Goal: Information Seeking & Learning: Check status

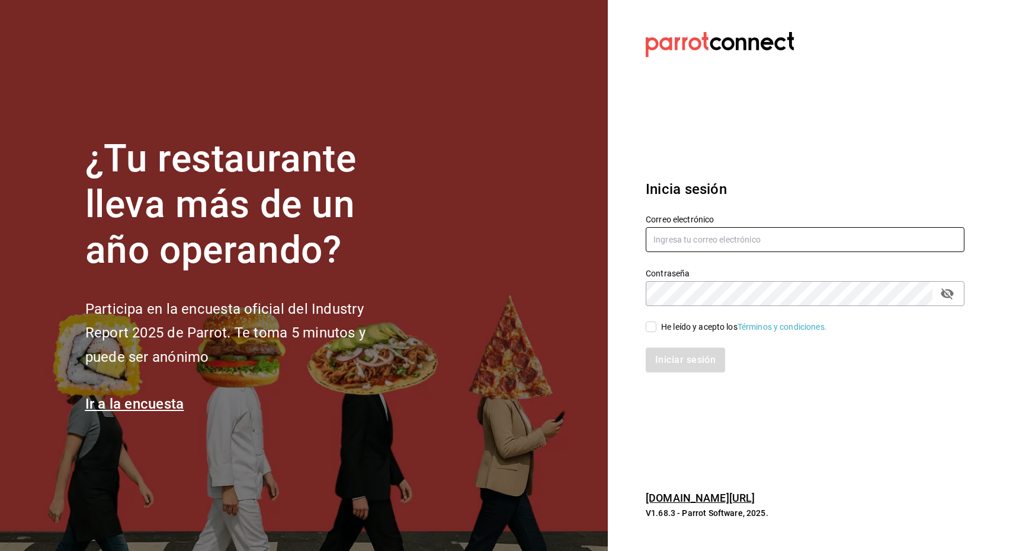
click at [708, 240] on input "text" at bounding box center [805, 239] width 319 height 25
type input "[EMAIL_ADDRESS][DOMAIN_NAME]"
click at [950, 294] on icon "passwordField" at bounding box center [948, 293] width 14 height 14
click at [654, 329] on input "He leído y acepto los Términos y condiciones." at bounding box center [651, 326] width 11 height 11
checkbox input "true"
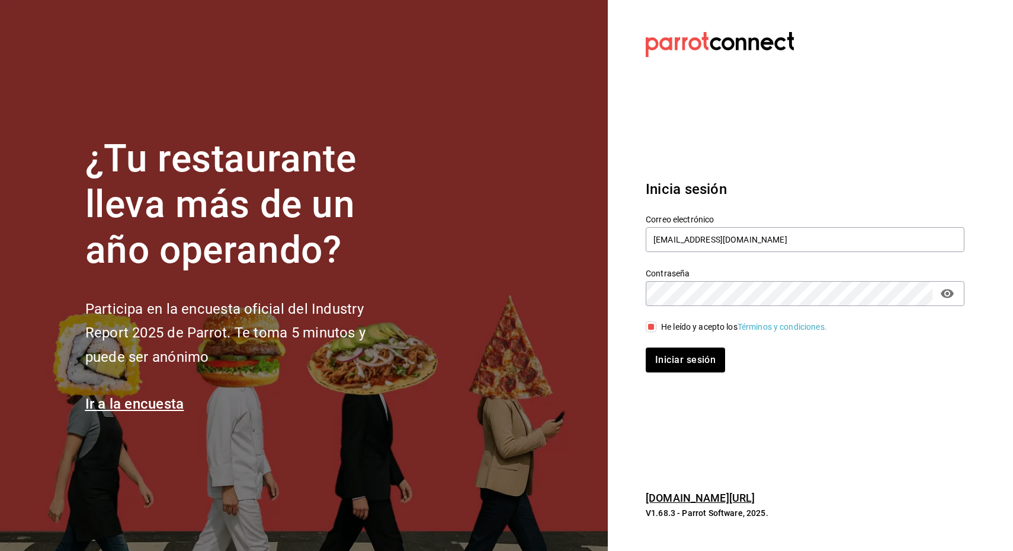
click at [670, 373] on div "Inicia sesión Correo electrónico [EMAIL_ADDRESS][DOMAIN_NAME] Contraseña Contra…" at bounding box center [805, 275] width 319 height 222
click at [679, 362] on button "Iniciar sesión" at bounding box center [686, 359] width 81 height 25
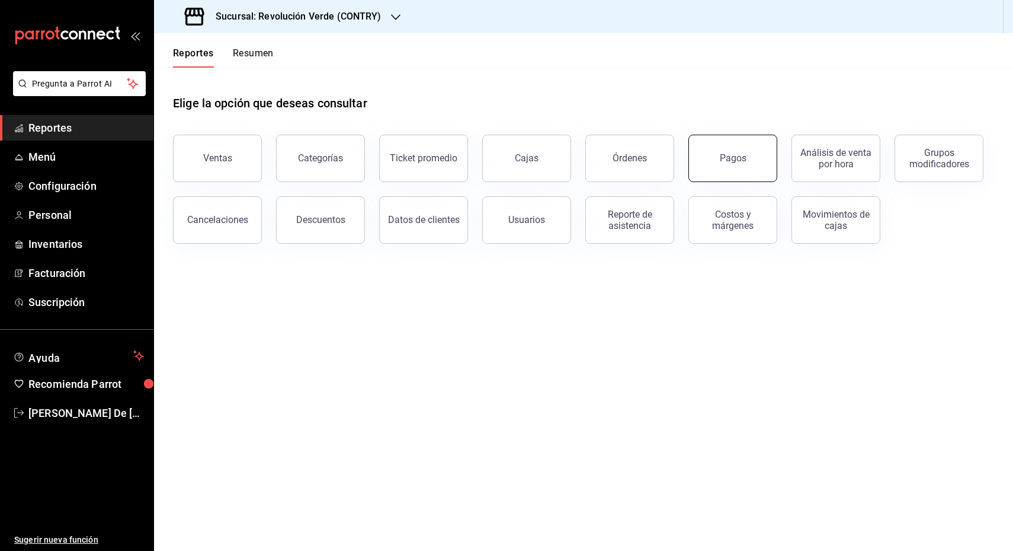
click at [711, 157] on button "Pagos" at bounding box center [733, 158] width 89 height 47
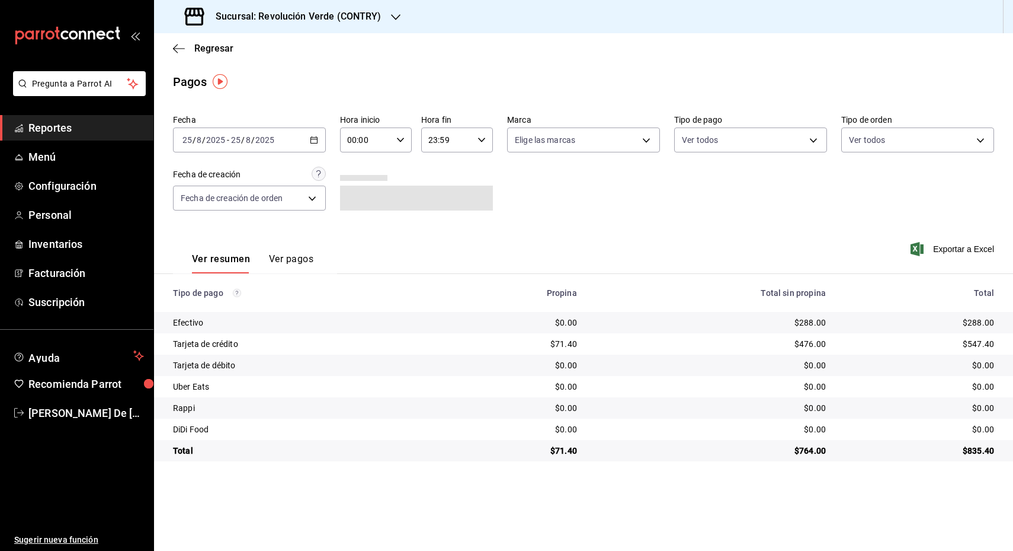
click at [315, 140] on icon "button" at bounding box center [314, 140] width 8 height 8
click at [236, 311] on span "Rango de fechas" at bounding box center [229, 309] width 92 height 12
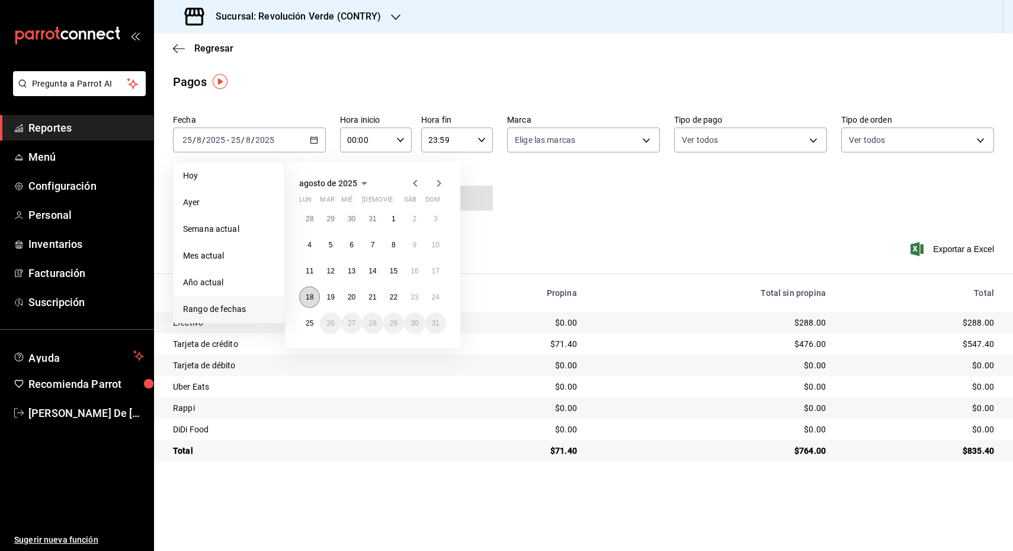
click at [311, 295] on abbr "18" at bounding box center [310, 297] width 8 height 8
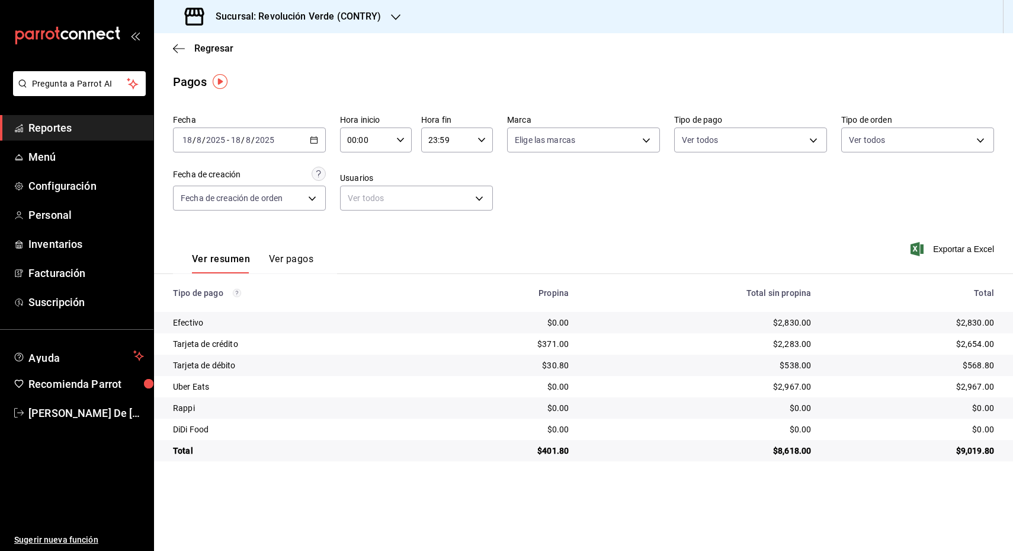
click at [316, 136] on icon "button" at bounding box center [314, 140] width 8 height 8
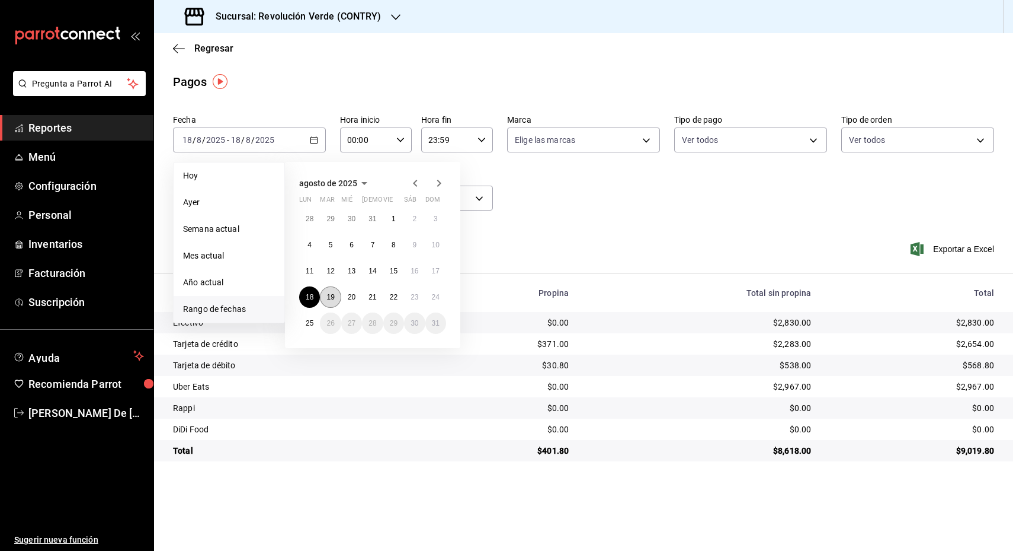
click at [331, 301] on button "19" at bounding box center [330, 296] width 21 height 21
click at [331, 300] on button "19" at bounding box center [330, 296] width 21 height 21
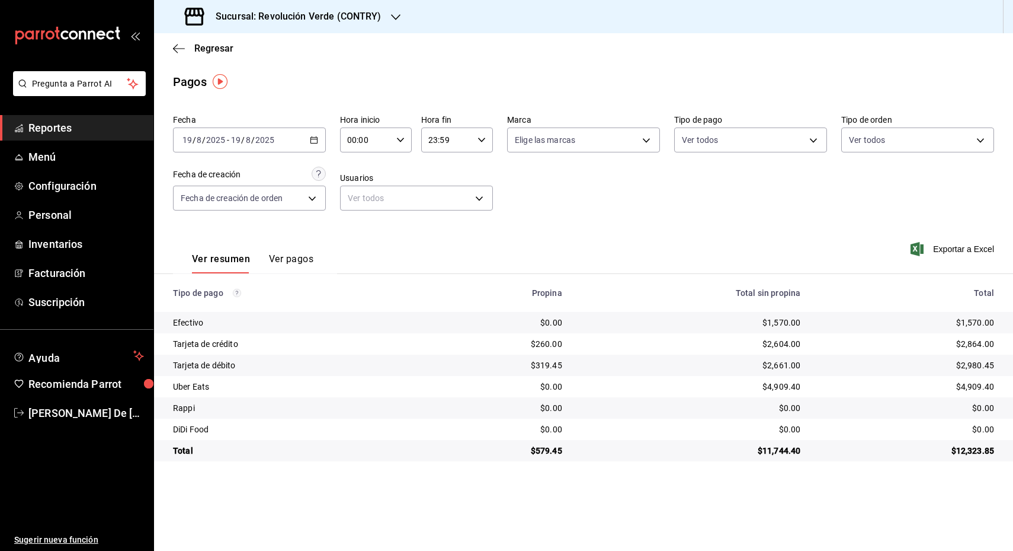
click at [933, 344] on div "$2,864.00" at bounding box center [907, 344] width 175 height 12
click at [312, 137] on \(Stroke\) "button" at bounding box center [314, 140] width 7 height 7
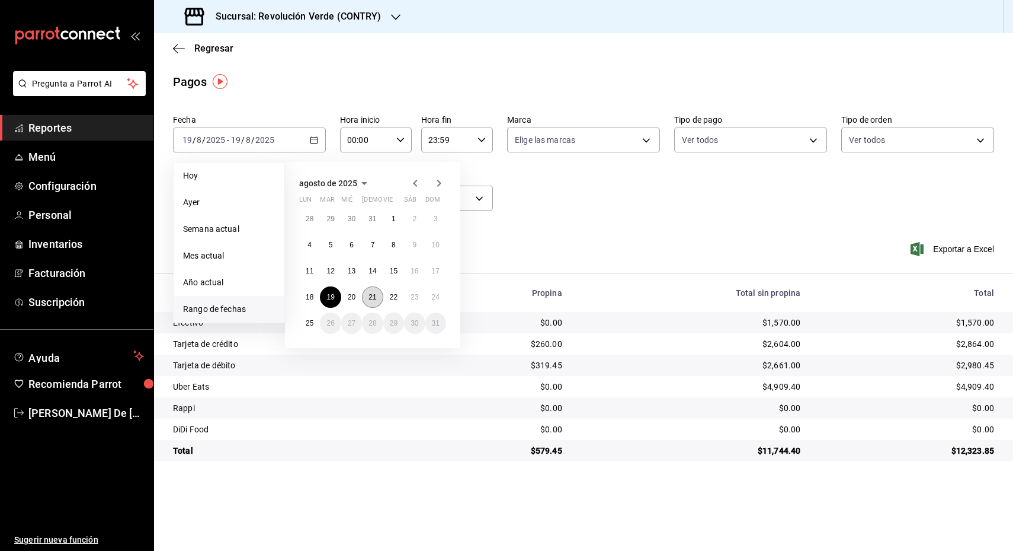
click at [372, 298] on abbr "21" at bounding box center [373, 297] width 8 height 8
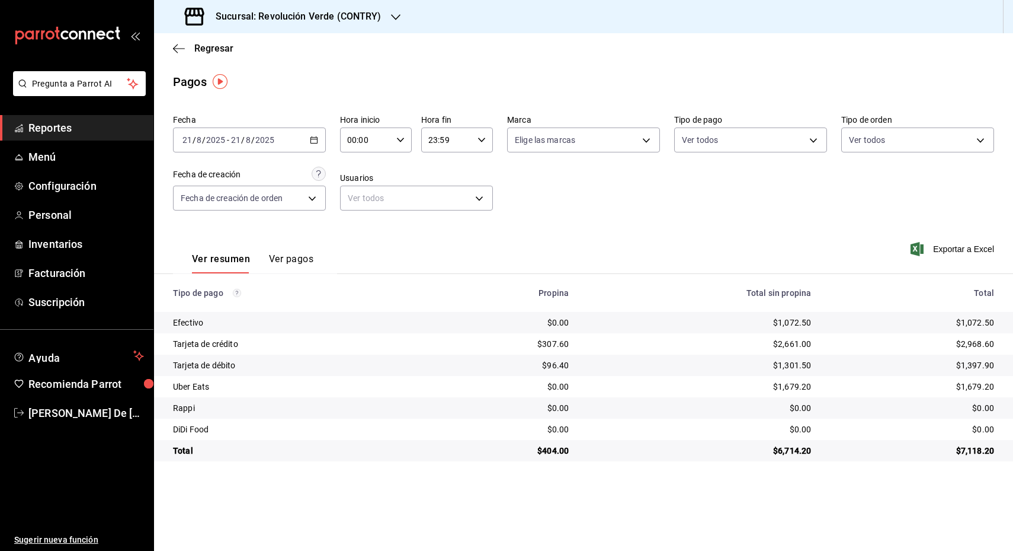
click at [314, 137] on \(Stroke\) "button" at bounding box center [314, 140] width 7 height 7
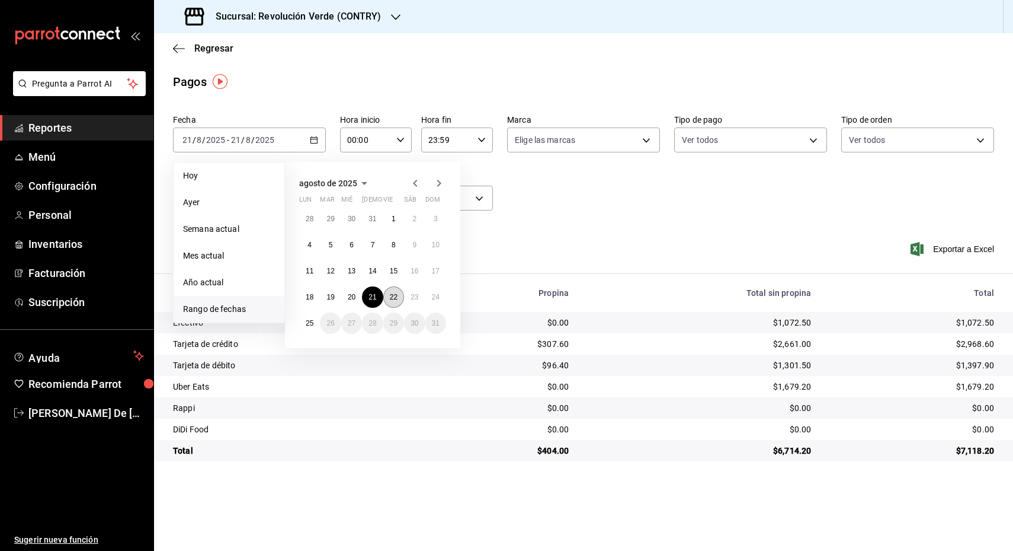
click at [389, 300] on button "22" at bounding box center [393, 296] width 21 height 21
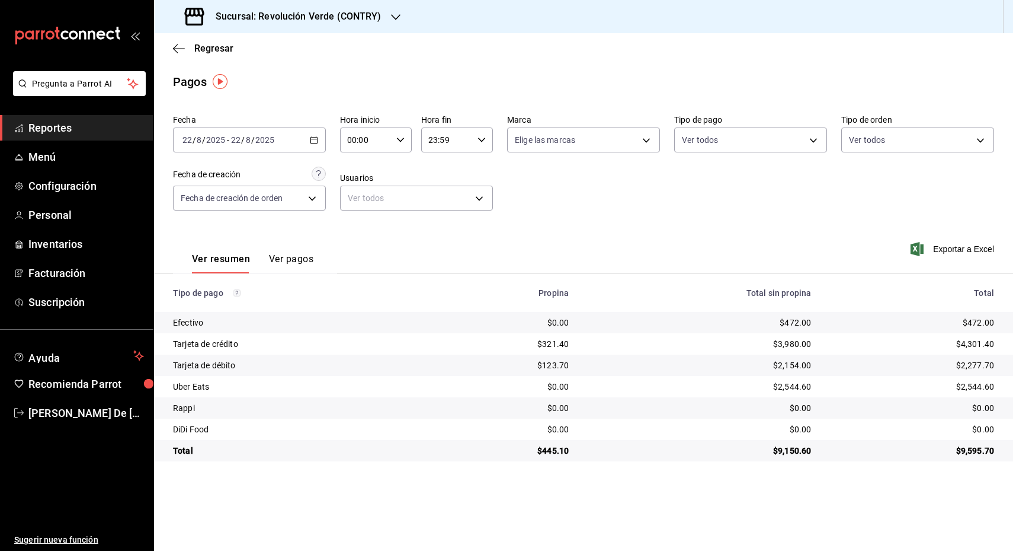
click at [309, 135] on div "2025-08-22 22 / 8 / 2025 - 2025-08-22 22 / 8 / 2025" at bounding box center [249, 139] width 153 height 25
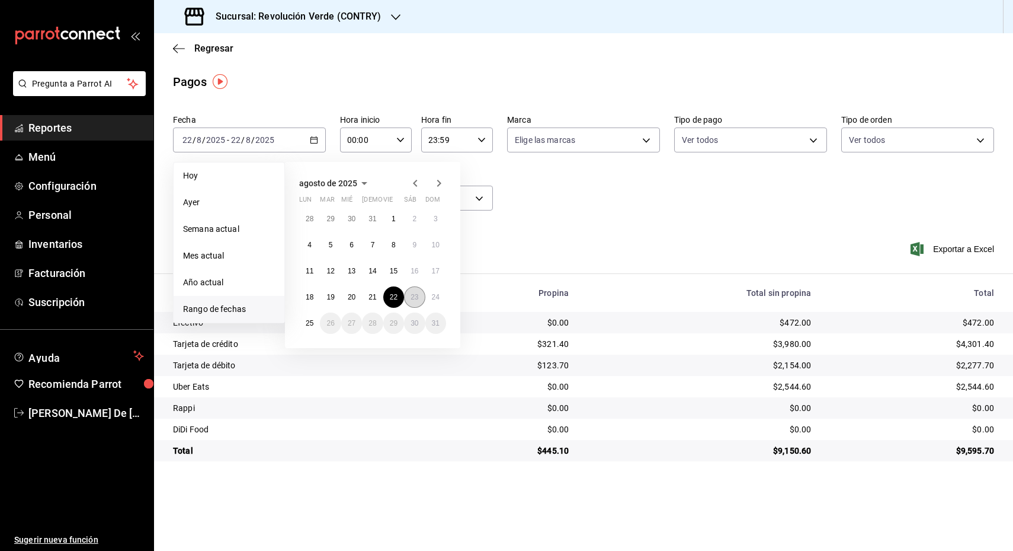
click at [417, 300] on button "23" at bounding box center [414, 296] width 21 height 21
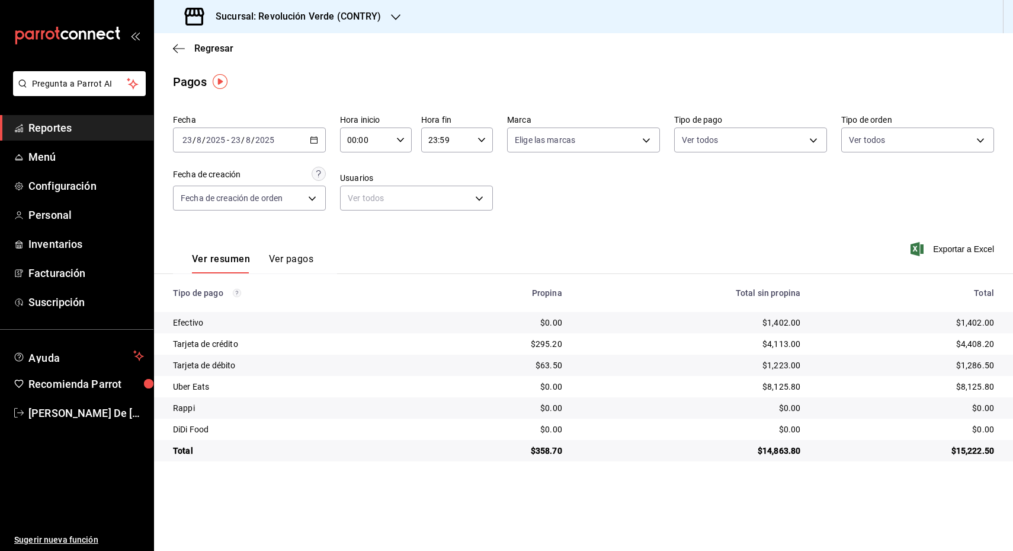
click at [315, 138] on icon "button" at bounding box center [314, 140] width 8 height 8
click at [314, 139] on \(Stroke\) "button" at bounding box center [314, 139] width 7 height 1
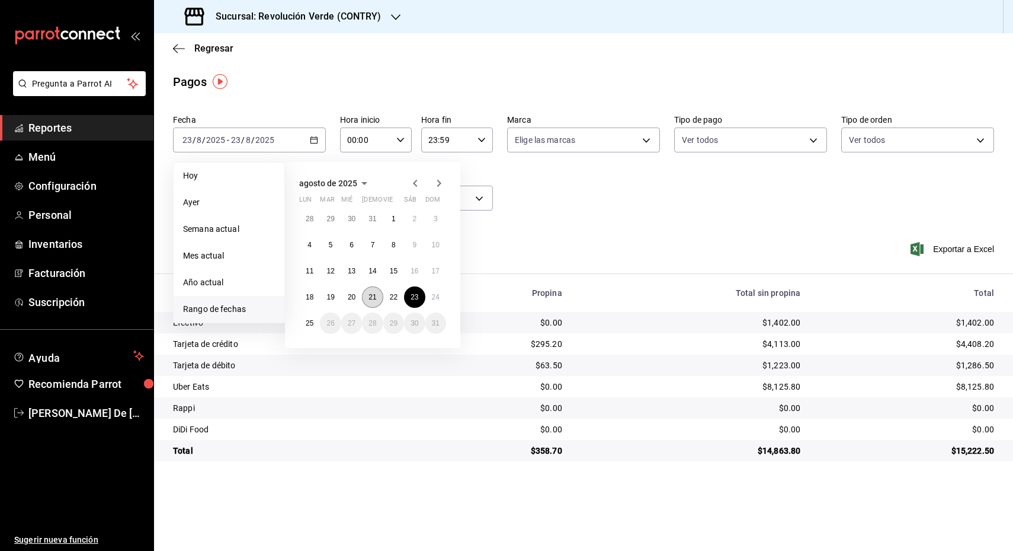
click at [375, 298] on abbr "21" at bounding box center [373, 297] width 8 height 8
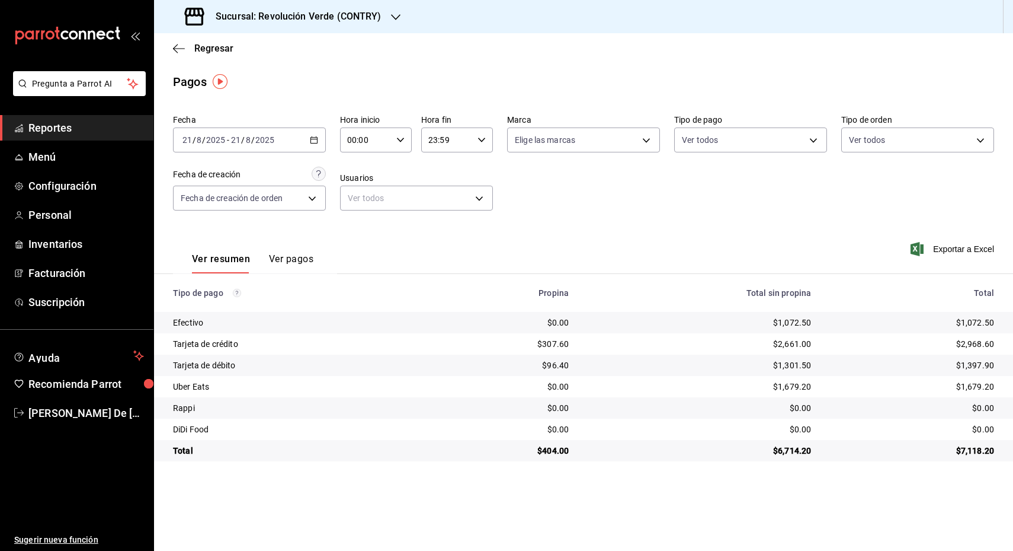
click at [316, 136] on icon "button" at bounding box center [314, 140] width 8 height 8
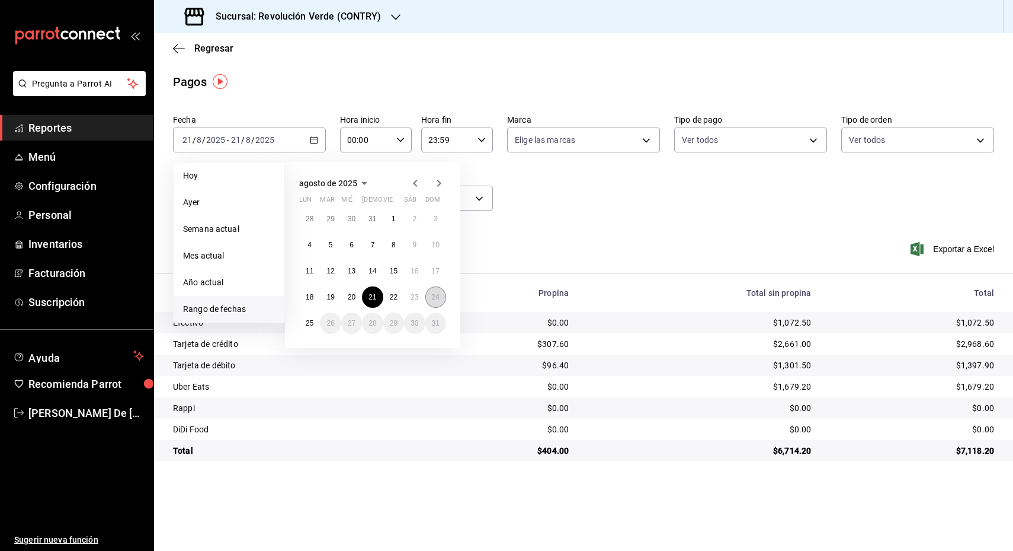
click at [429, 297] on button "24" at bounding box center [436, 296] width 21 height 21
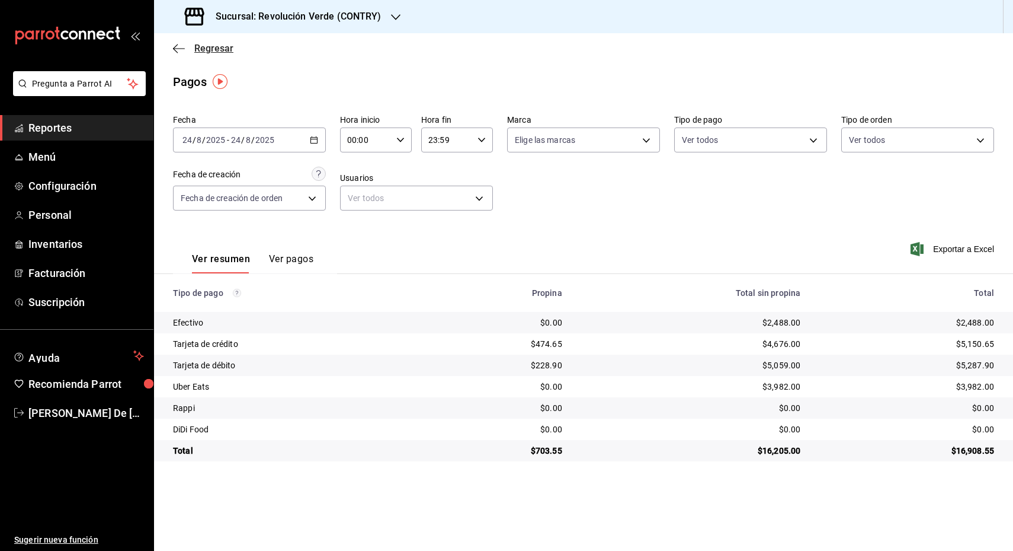
click at [175, 45] on icon "button" at bounding box center [175, 48] width 5 height 9
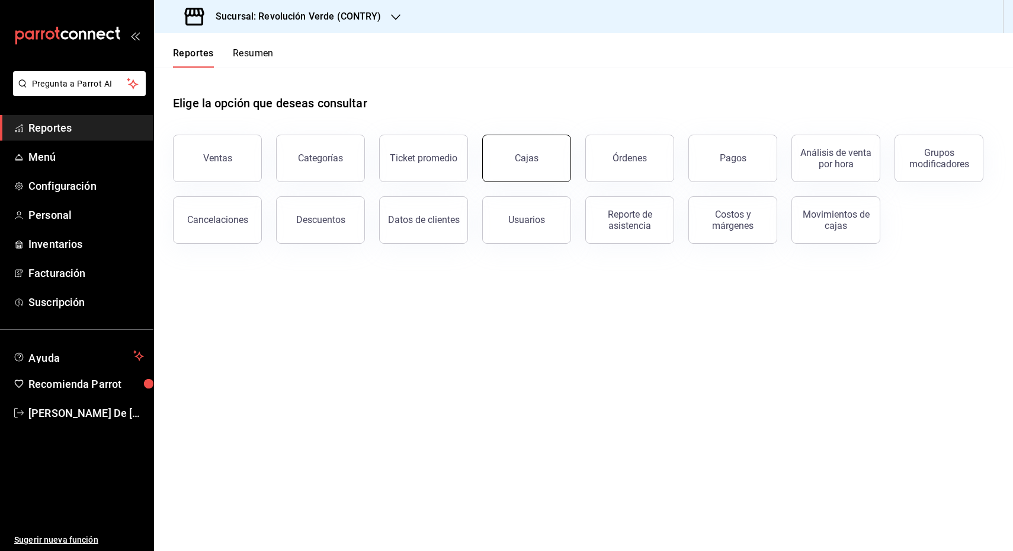
click at [547, 152] on button "Cajas" at bounding box center [526, 158] width 89 height 47
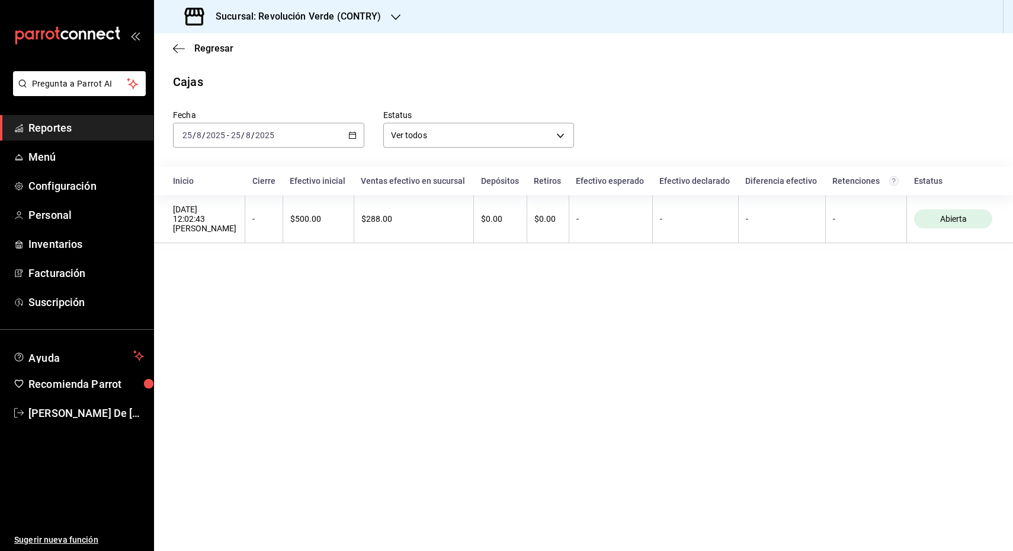
click at [353, 130] on div "2025-08-25 25 / 8 / 2025 - 2025-08-25 25 / 8 / 2025" at bounding box center [268, 135] width 191 height 25
click at [244, 305] on span "Rango de fechas" at bounding box center [229, 304] width 92 height 12
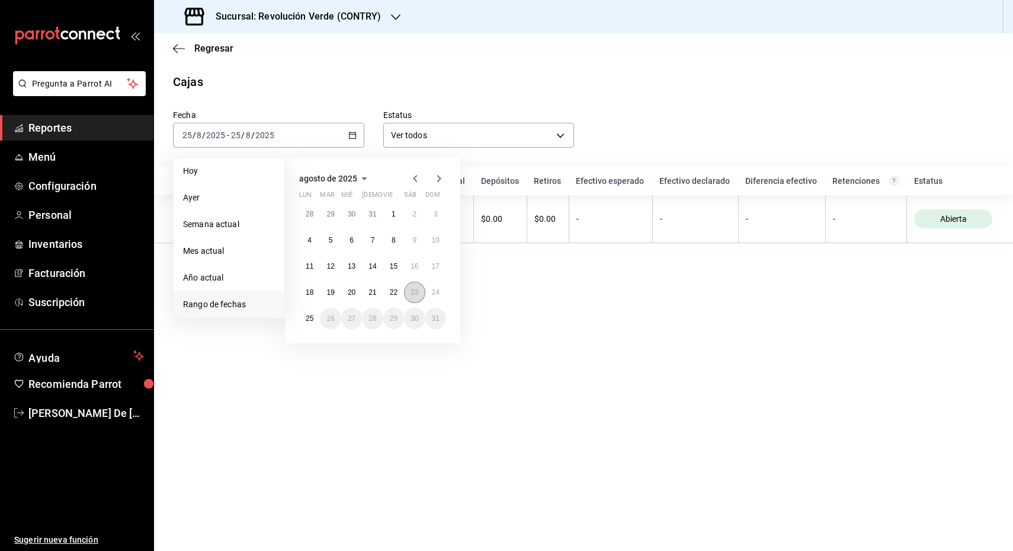
click at [412, 292] on abbr "23" at bounding box center [415, 292] width 8 height 8
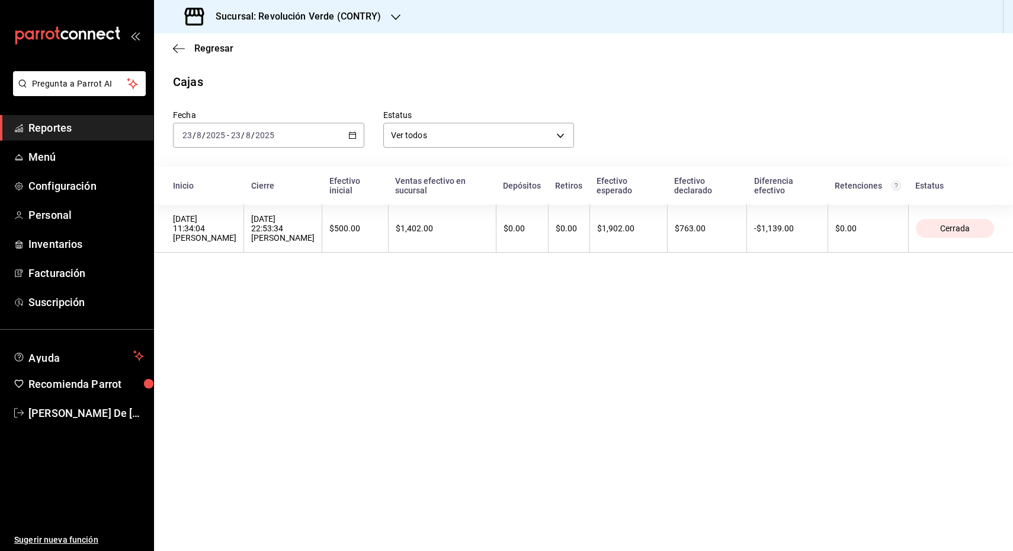
click at [353, 136] on icon "button" at bounding box center [352, 135] width 8 height 8
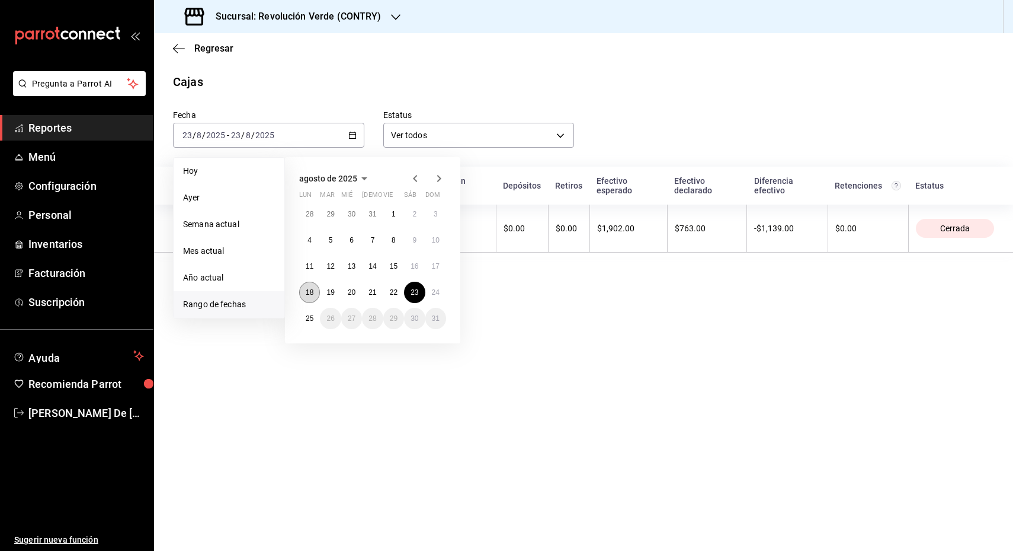
click at [311, 292] on abbr "18" at bounding box center [310, 292] width 8 height 8
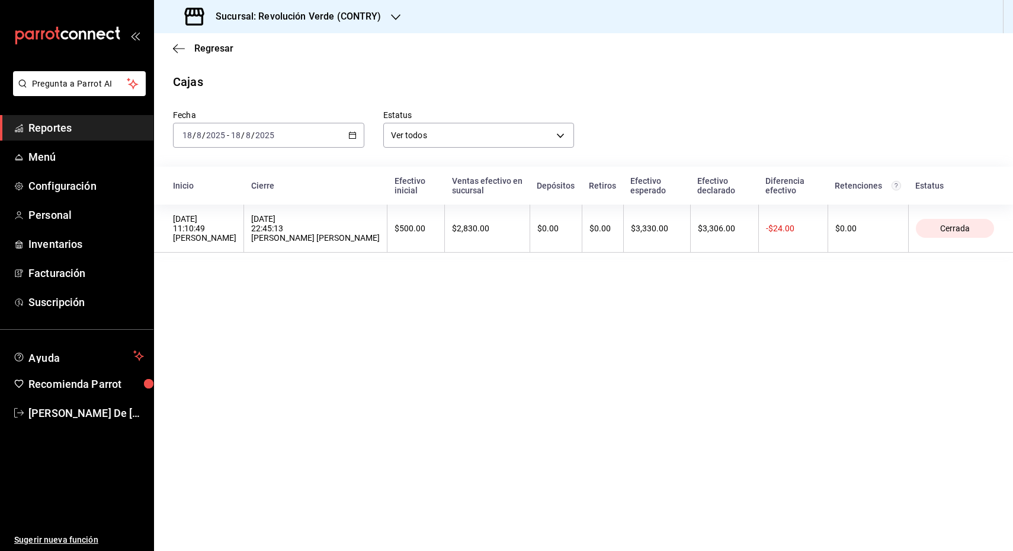
click at [353, 132] on \(Stroke\) "button" at bounding box center [352, 135] width 7 height 7
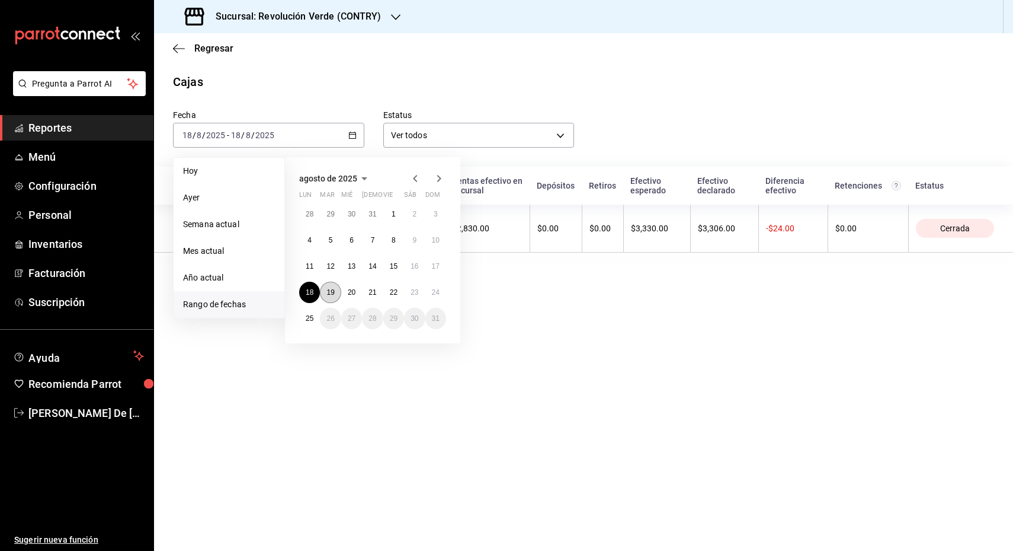
click at [332, 290] on abbr "19" at bounding box center [331, 292] width 8 height 8
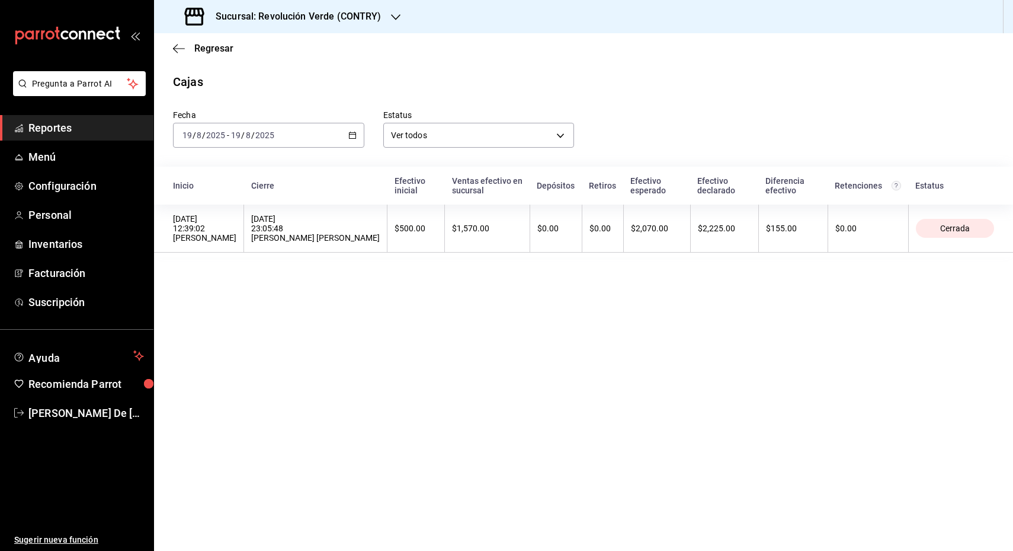
click at [355, 134] on \(Stroke\) "button" at bounding box center [352, 134] width 7 height 1
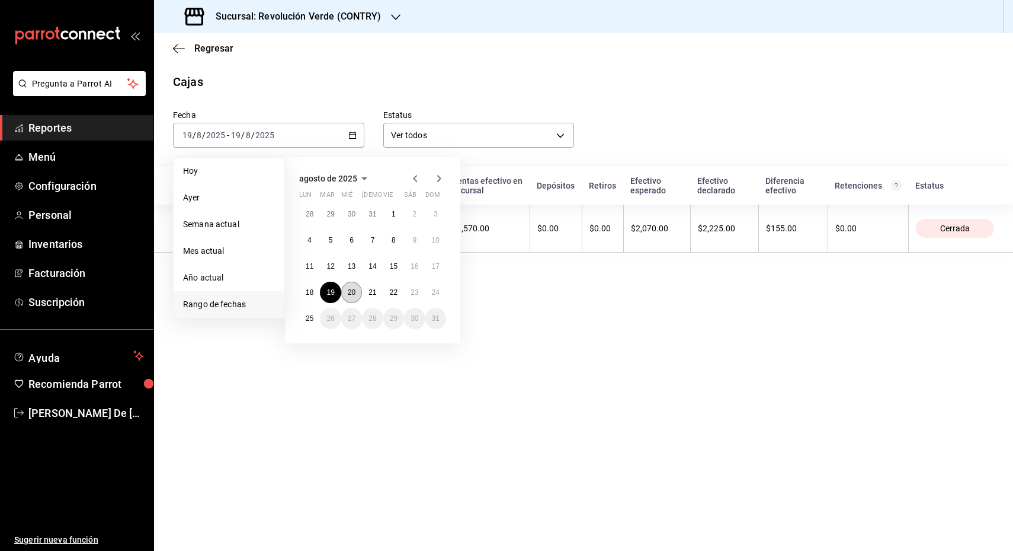
click at [353, 290] on abbr "20" at bounding box center [352, 292] width 8 height 8
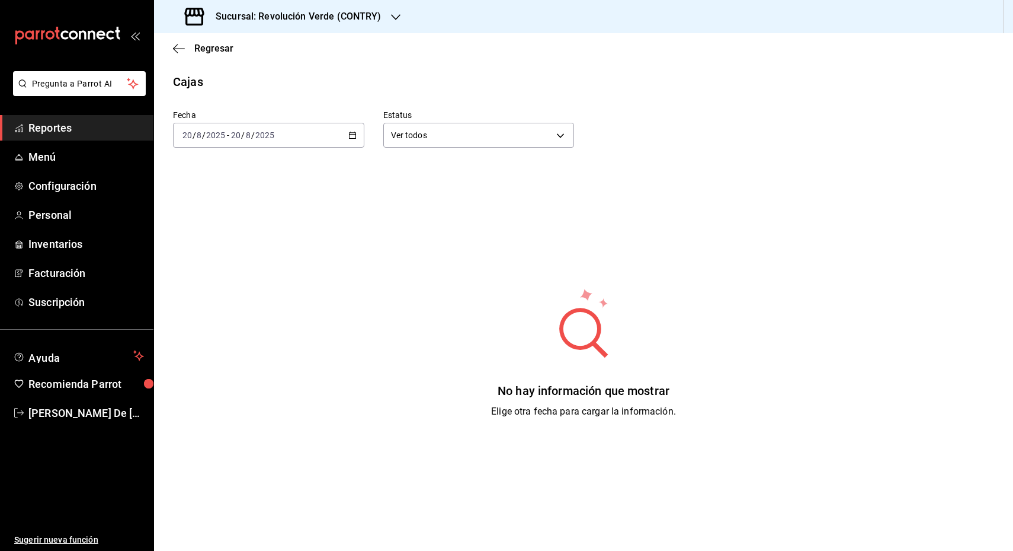
click at [350, 134] on icon "button" at bounding box center [352, 135] width 8 height 8
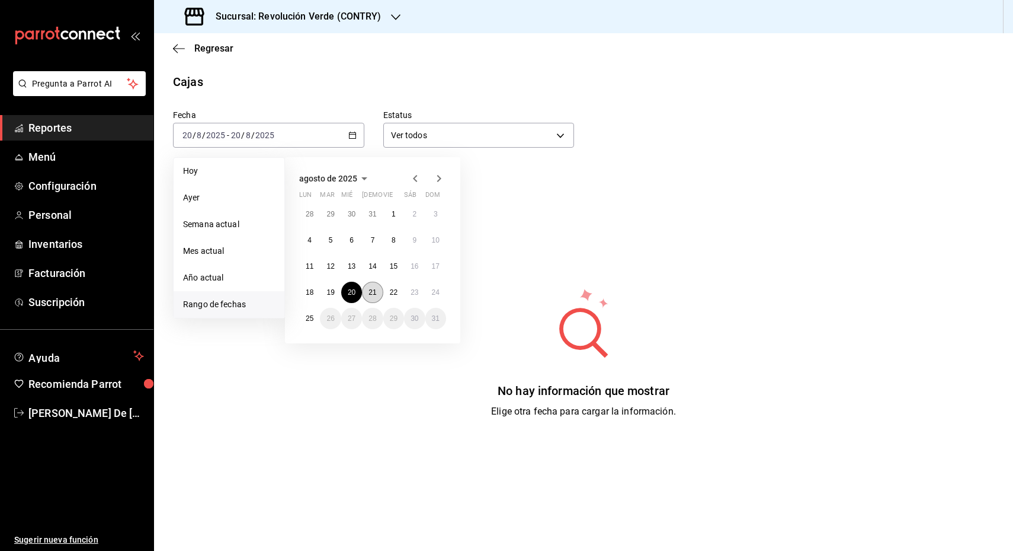
click at [377, 296] on button "21" at bounding box center [372, 292] width 21 height 21
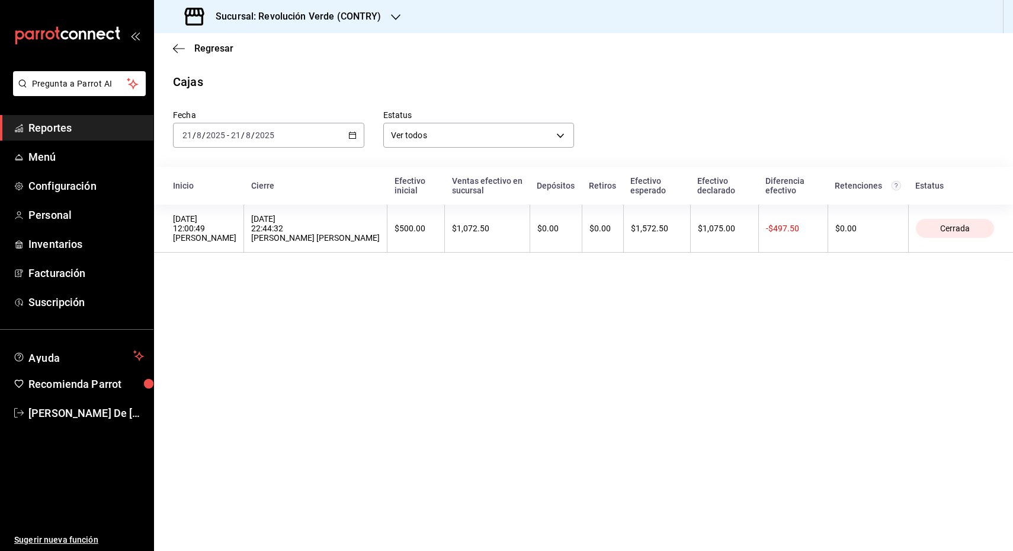
click at [350, 135] on icon "button" at bounding box center [352, 135] width 8 height 8
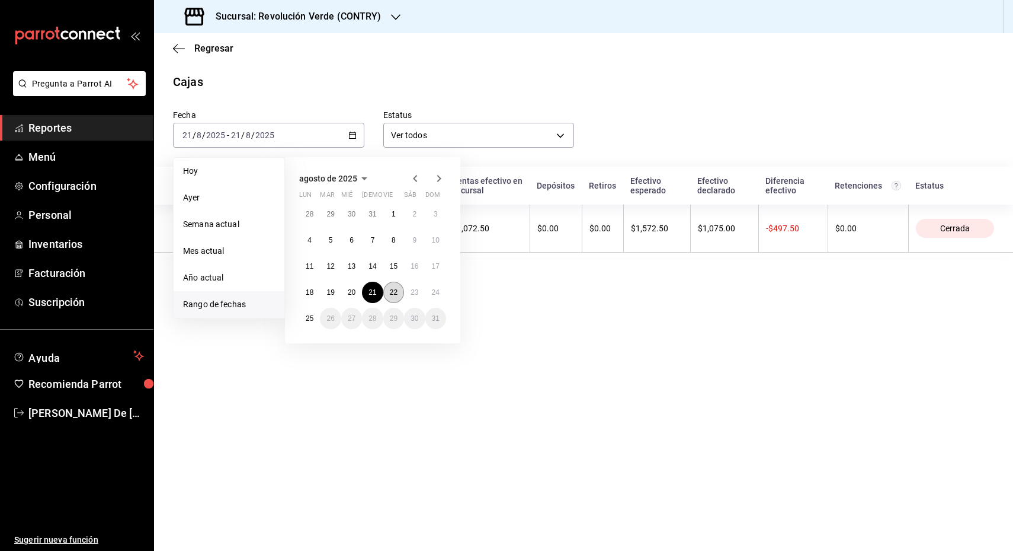
click at [394, 287] on button "22" at bounding box center [393, 292] width 21 height 21
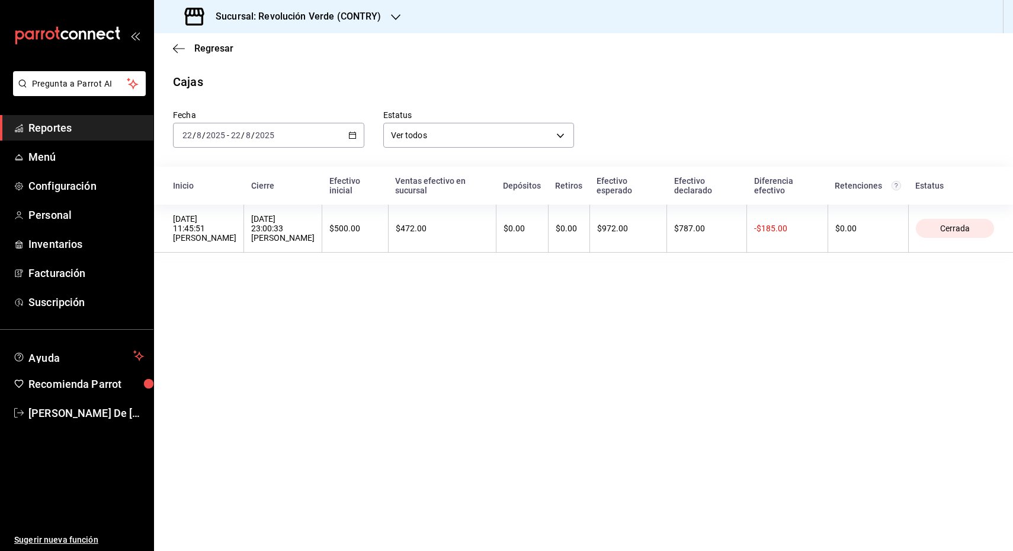
click at [350, 135] on icon "button" at bounding box center [352, 135] width 8 height 8
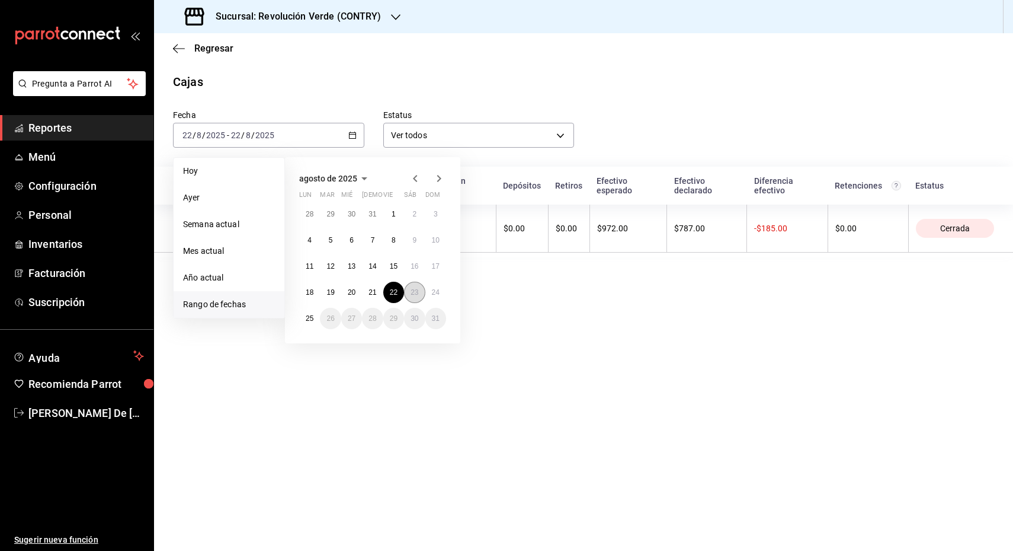
click at [413, 288] on abbr "23" at bounding box center [415, 292] width 8 height 8
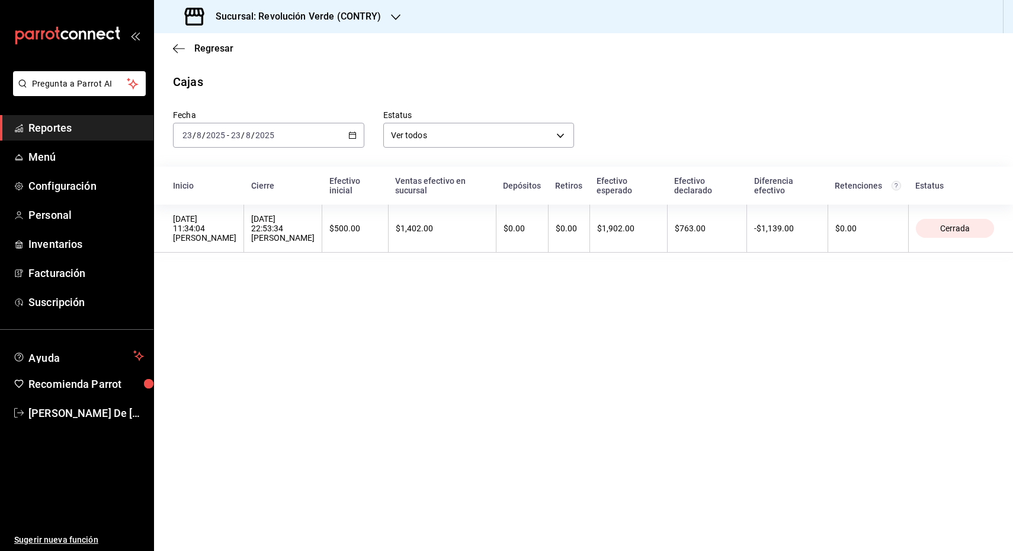
click at [350, 134] on icon "button" at bounding box center [352, 135] width 8 height 8
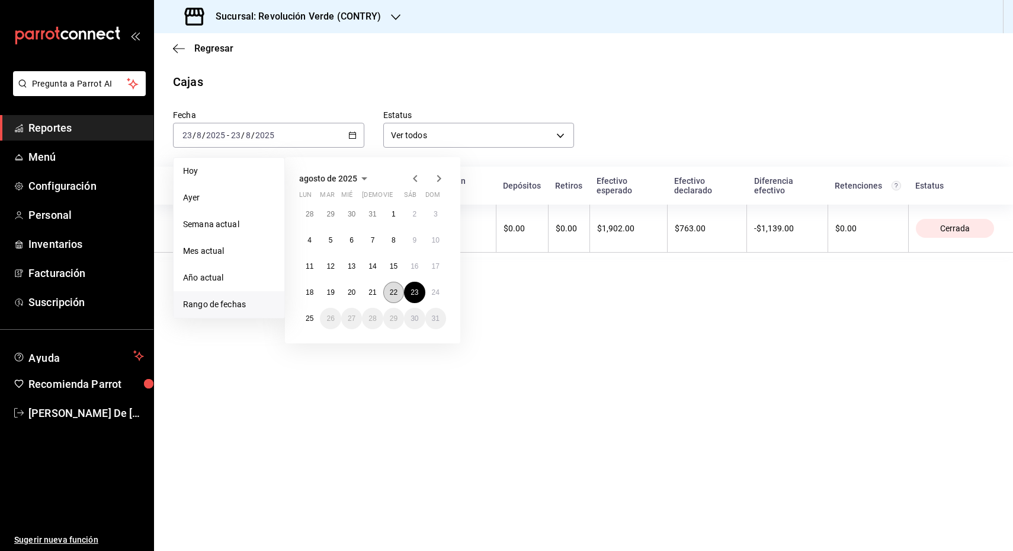
click at [392, 293] on abbr "22" at bounding box center [394, 292] width 8 height 8
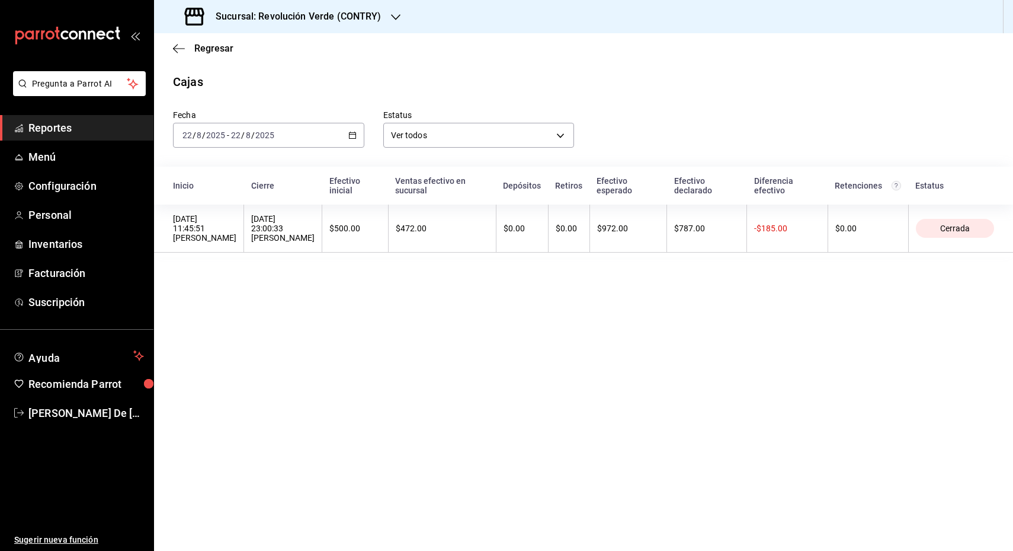
click at [348, 134] on icon "button" at bounding box center [352, 135] width 8 height 8
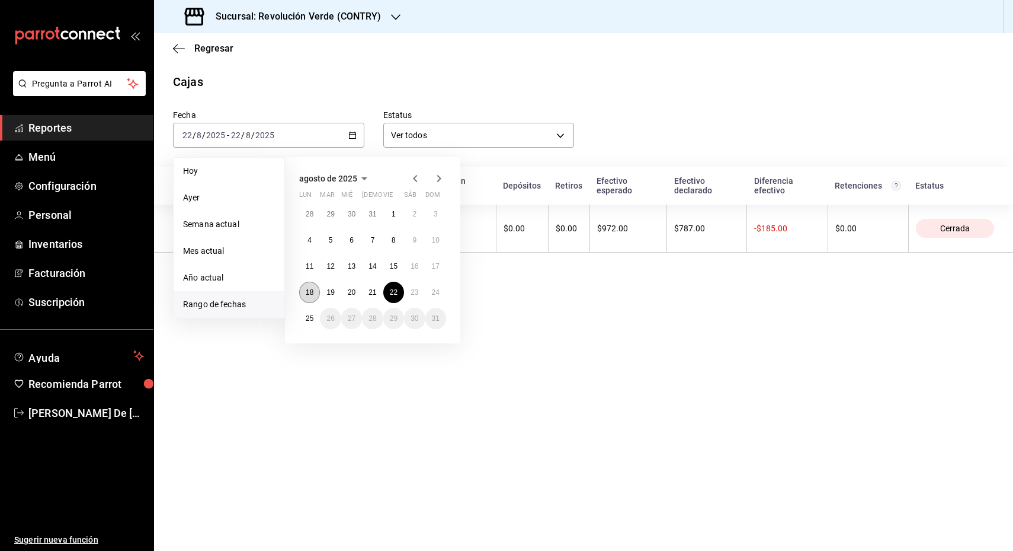
click at [315, 291] on button "18" at bounding box center [309, 292] width 21 height 21
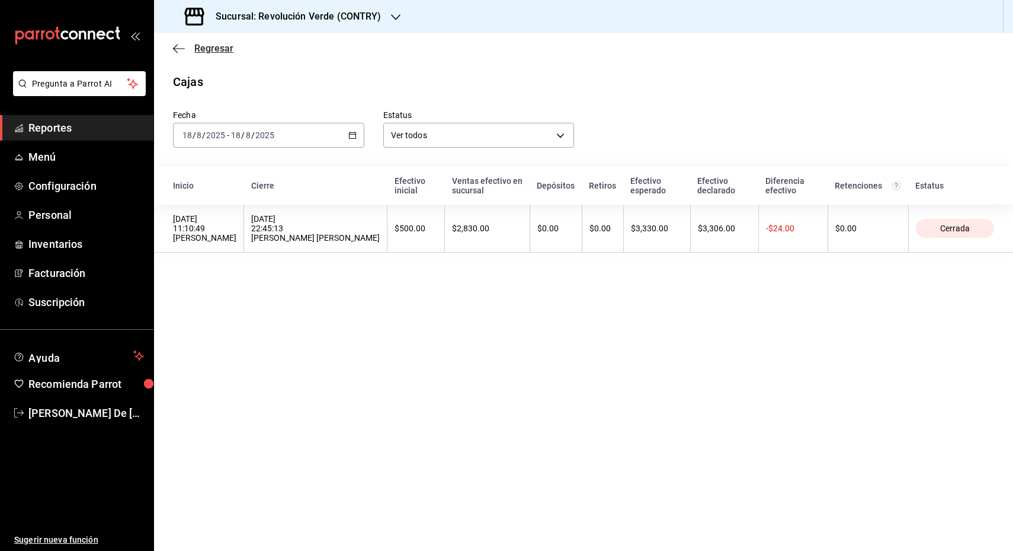
click at [176, 50] on icon "button" at bounding box center [179, 48] width 12 height 11
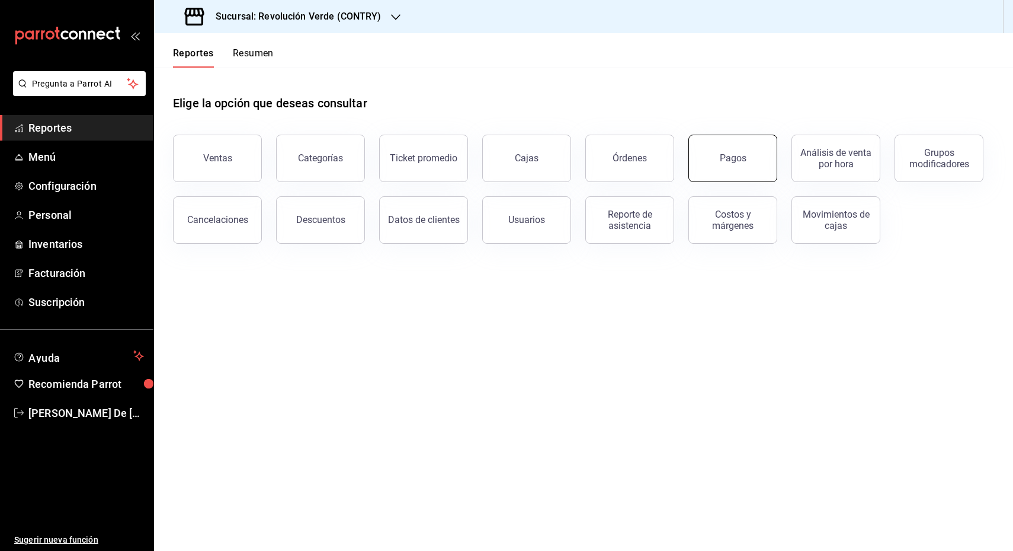
click at [700, 156] on button "Pagos" at bounding box center [733, 158] width 89 height 47
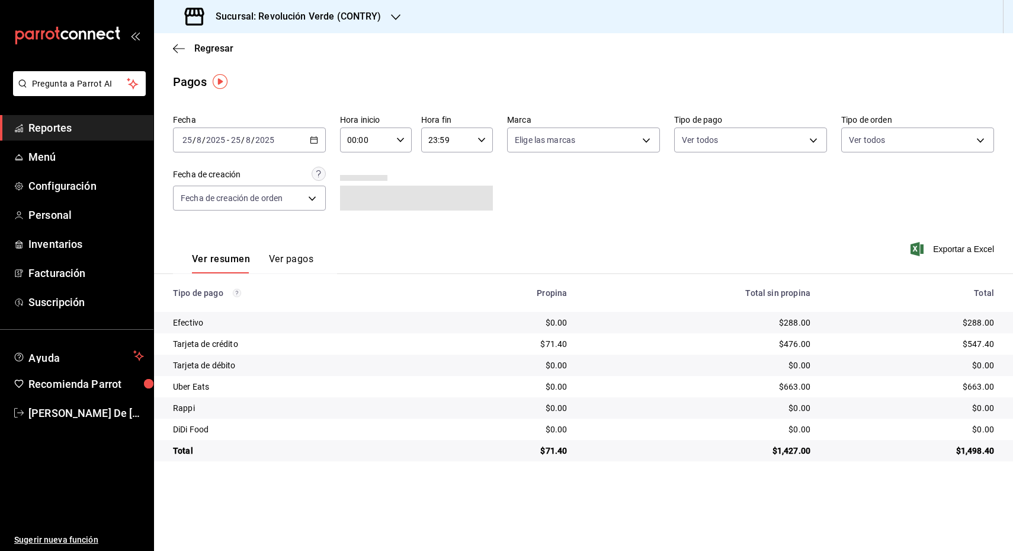
click at [314, 139] on icon "button" at bounding box center [314, 140] width 8 height 8
click at [261, 311] on span "Rango de fechas" at bounding box center [229, 309] width 92 height 12
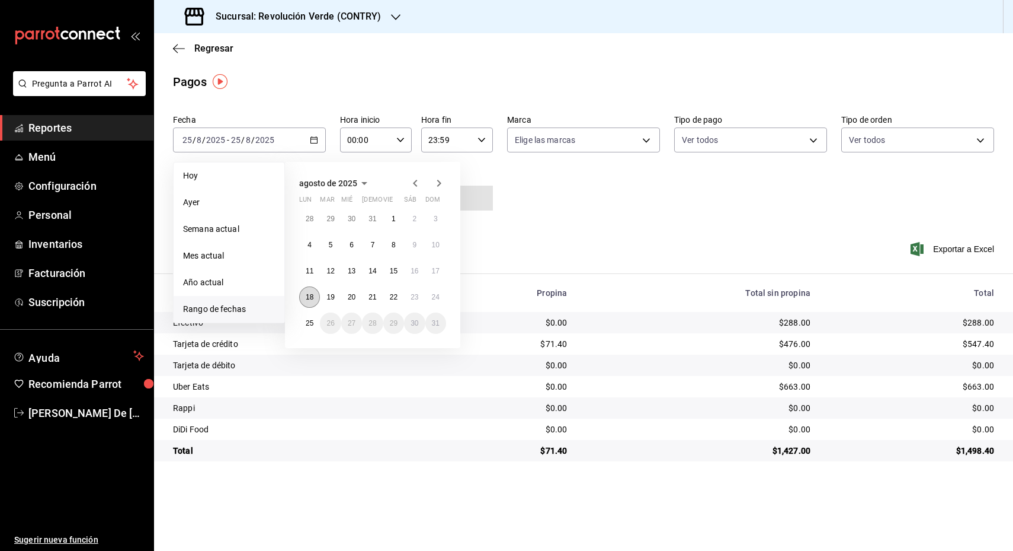
click at [313, 298] on abbr "18" at bounding box center [310, 297] width 8 height 8
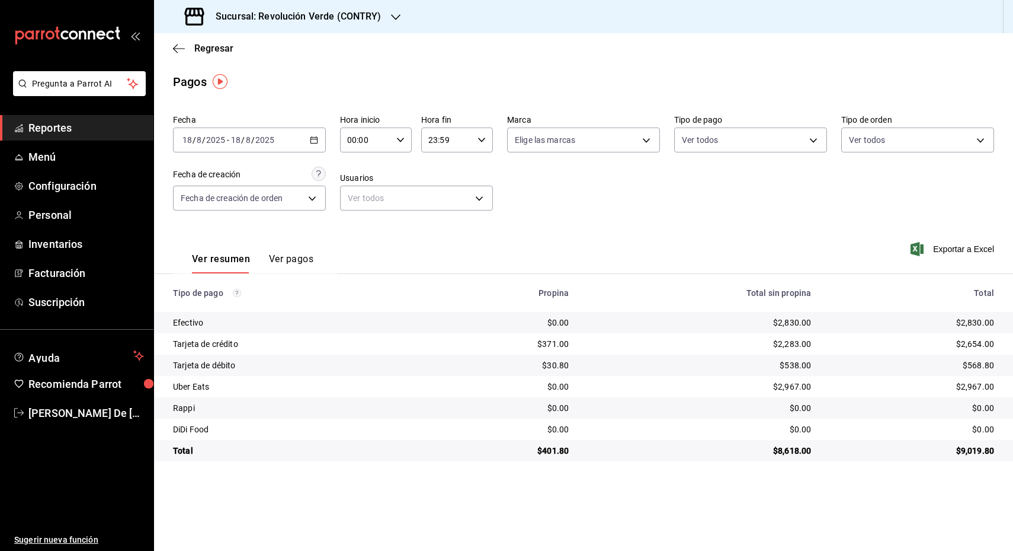
click at [321, 139] on div "2025-08-18 18 / 8 / 2025 - 2025-08-18 18 / 8 / 2025" at bounding box center [249, 139] width 153 height 25
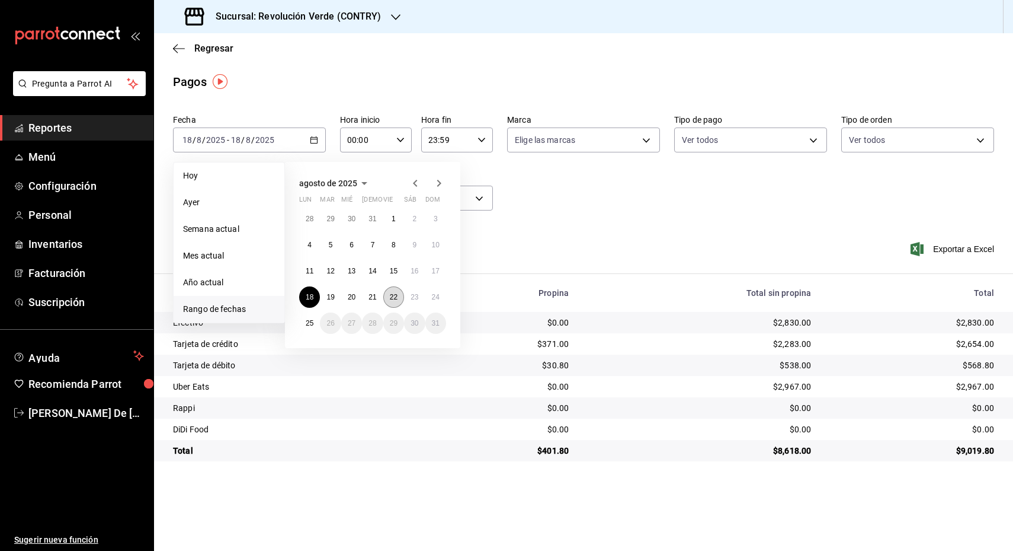
click at [393, 295] on abbr "22" at bounding box center [394, 297] width 8 height 8
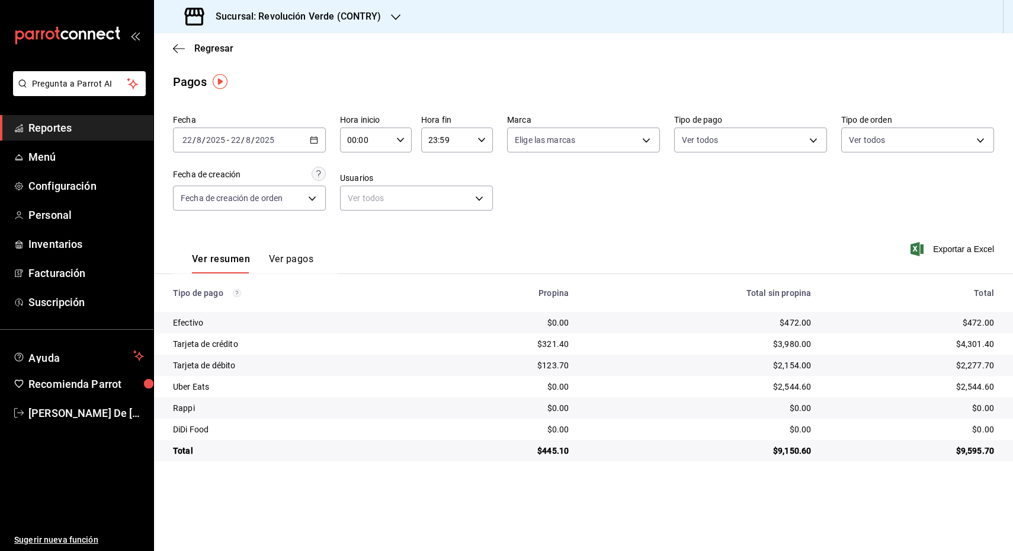
click at [176, 41] on div "Regresar" at bounding box center [583, 48] width 859 height 30
click at [179, 51] on icon "button" at bounding box center [179, 48] width 12 height 11
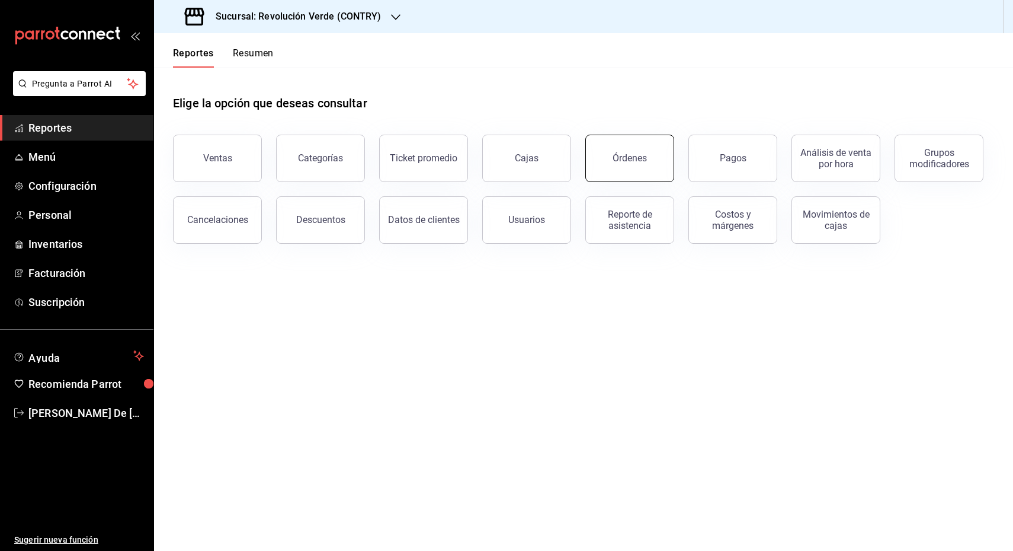
click at [632, 162] on div "Órdenes" at bounding box center [630, 157] width 34 height 11
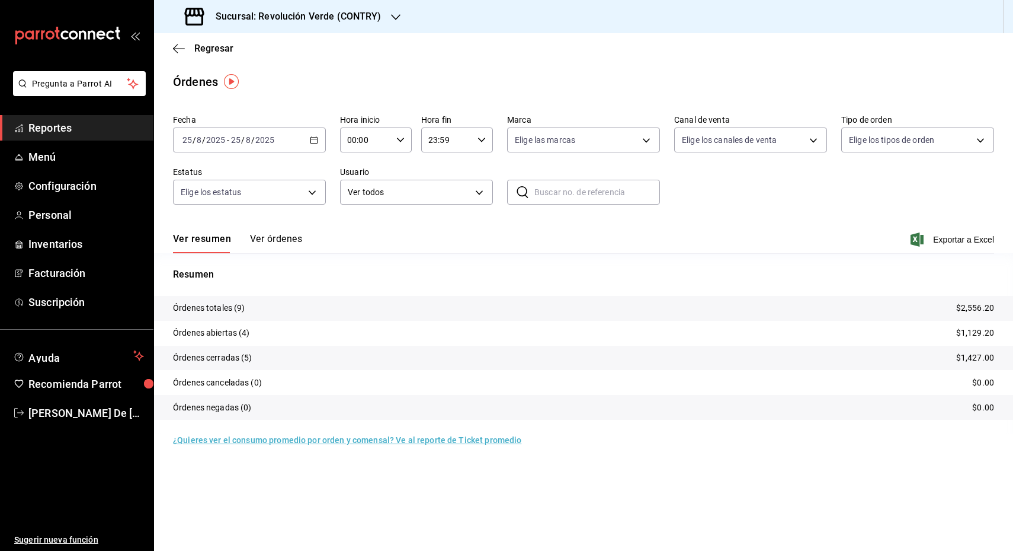
click at [316, 138] on icon "button" at bounding box center [314, 140] width 8 height 8
click at [254, 304] on span "Rango de fechas" at bounding box center [229, 309] width 92 height 12
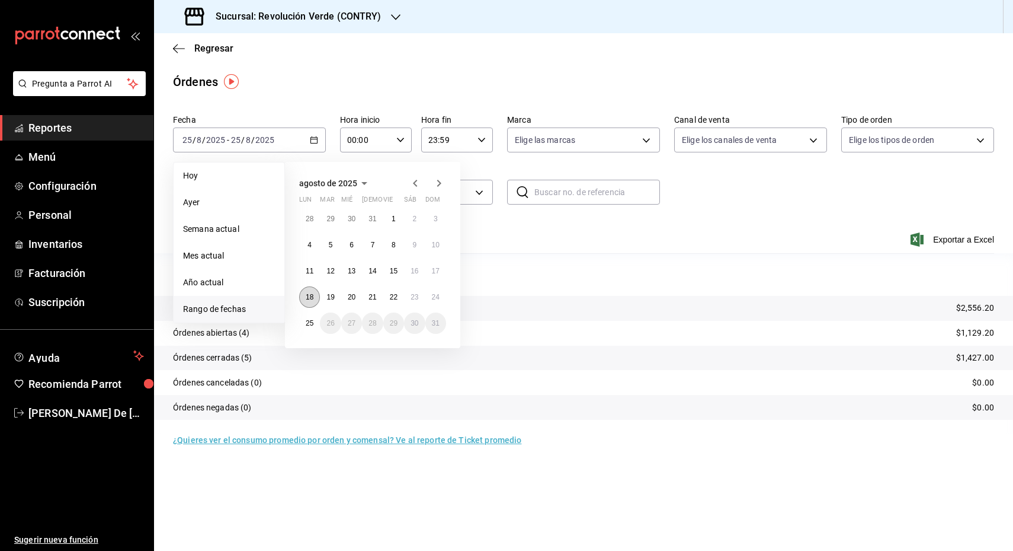
click at [309, 299] on abbr "18" at bounding box center [310, 297] width 8 height 8
click at [435, 289] on button "24" at bounding box center [436, 296] width 21 height 21
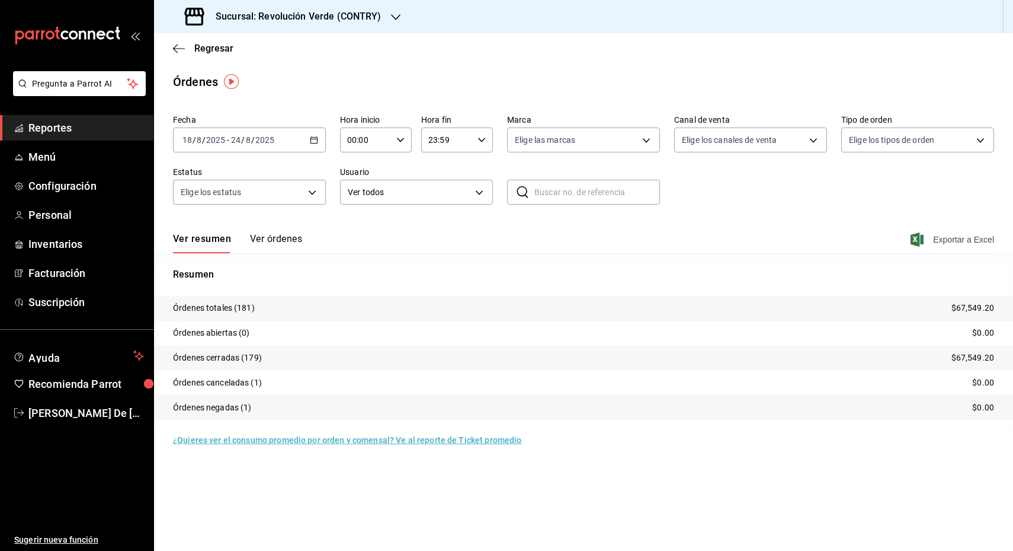
click at [951, 235] on span "Exportar a Excel" at bounding box center [953, 239] width 81 height 14
click at [313, 141] on icon "button" at bounding box center [314, 140] width 8 height 8
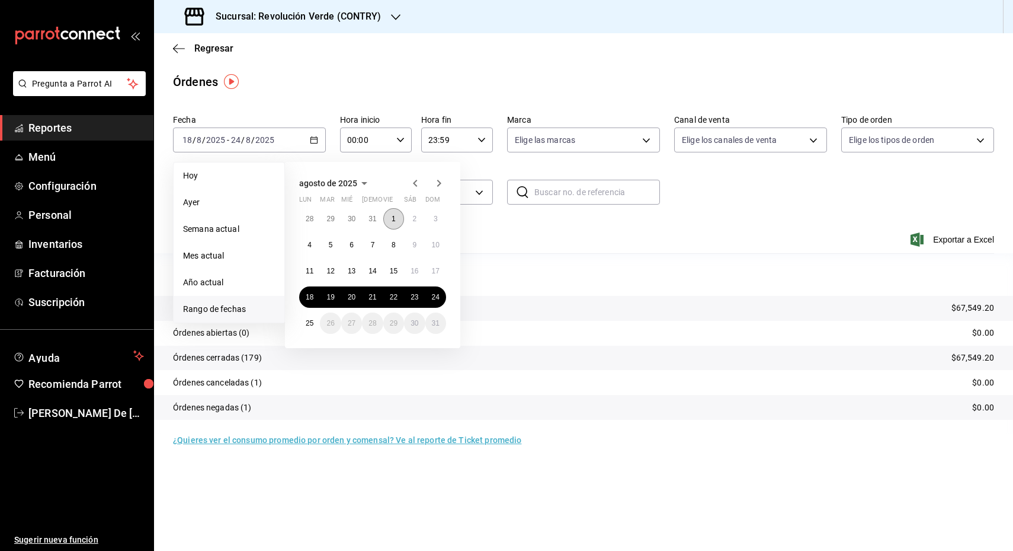
click at [395, 215] on button "1" at bounding box center [393, 218] width 21 height 21
click at [307, 323] on abbr "25" at bounding box center [310, 323] width 8 height 8
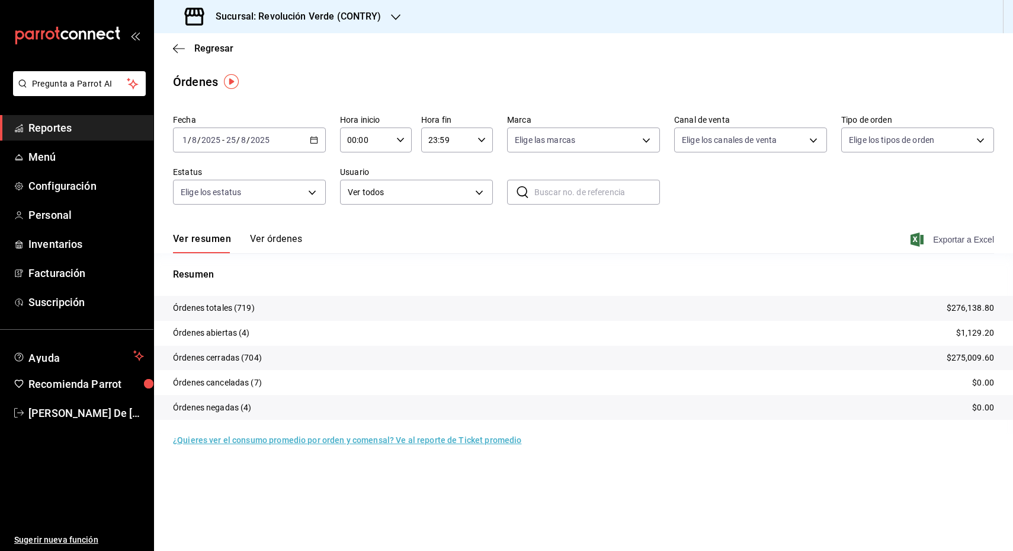
click at [958, 238] on span "Exportar a Excel" at bounding box center [953, 239] width 81 height 14
click at [174, 50] on icon "button" at bounding box center [179, 48] width 12 height 11
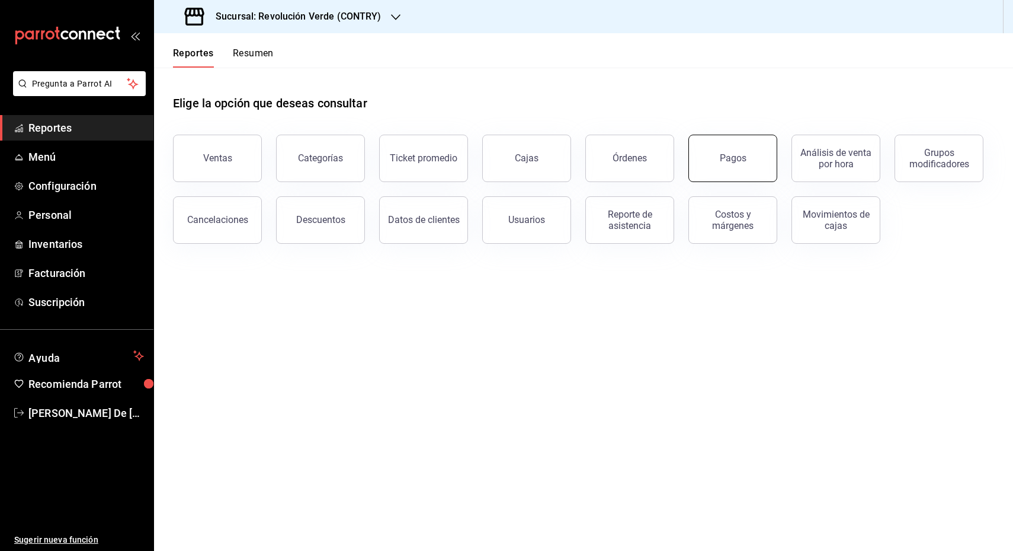
click at [714, 162] on button "Pagos" at bounding box center [733, 158] width 89 height 47
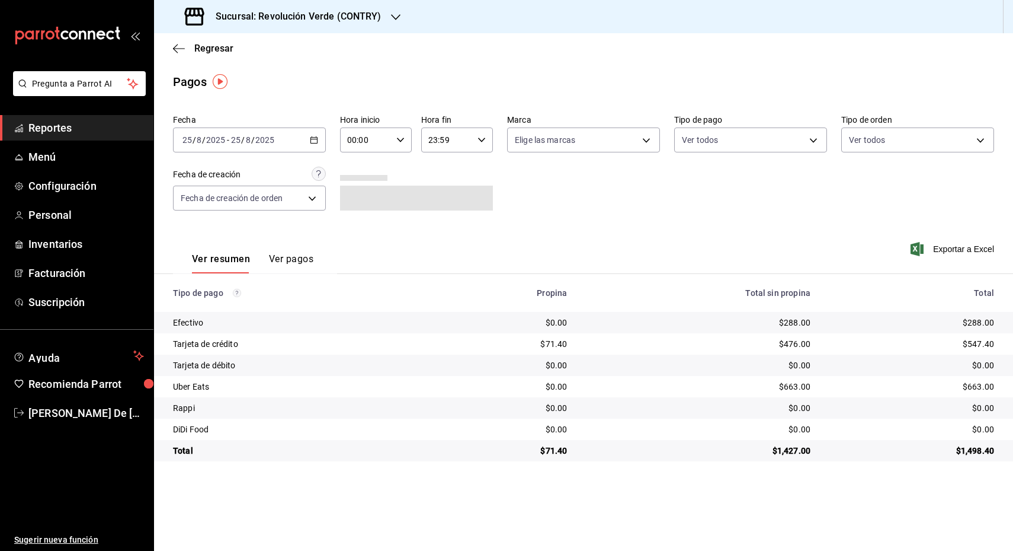
click at [313, 137] on \(Stroke\) "button" at bounding box center [314, 140] width 7 height 7
click at [255, 312] on span "Rango de fechas" at bounding box center [229, 309] width 92 height 12
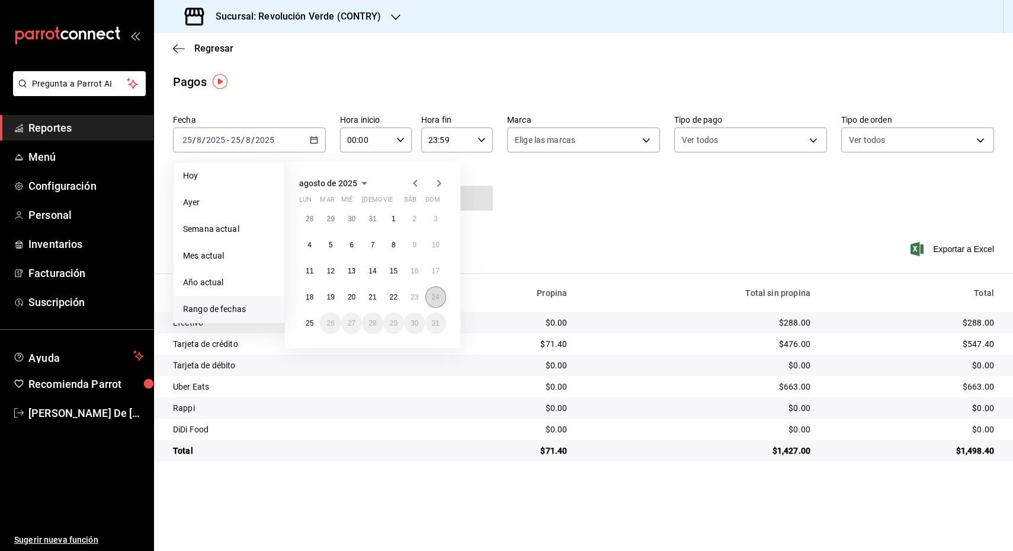
click at [436, 296] on abbr "24" at bounding box center [436, 297] width 8 height 8
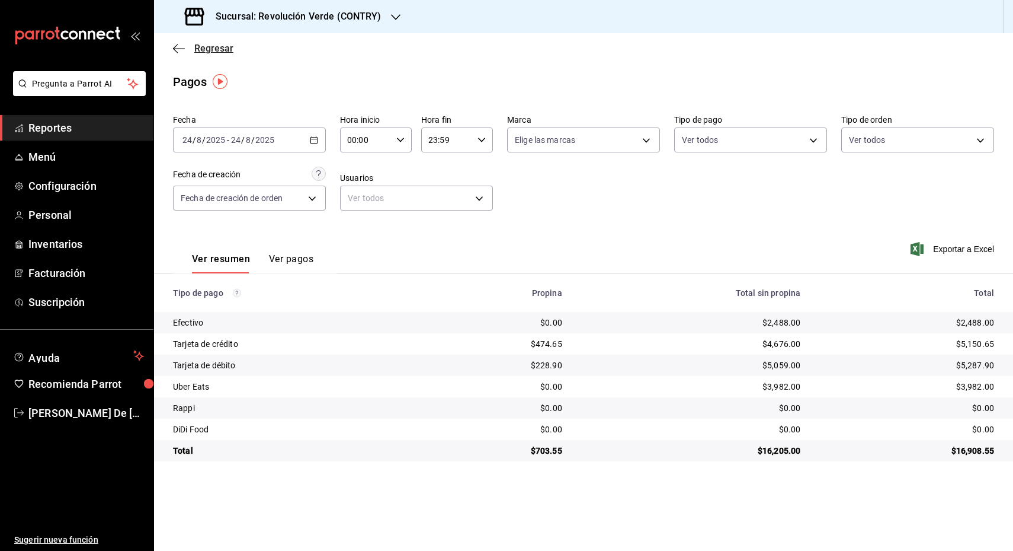
click at [181, 43] on icon "button" at bounding box center [179, 48] width 12 height 11
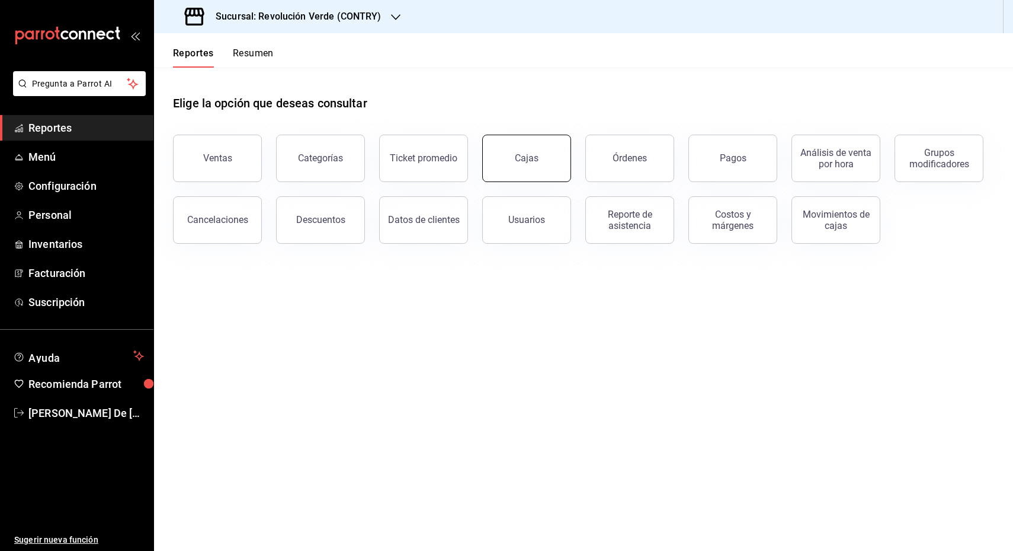
click at [529, 152] on button "Cajas" at bounding box center [526, 158] width 89 height 47
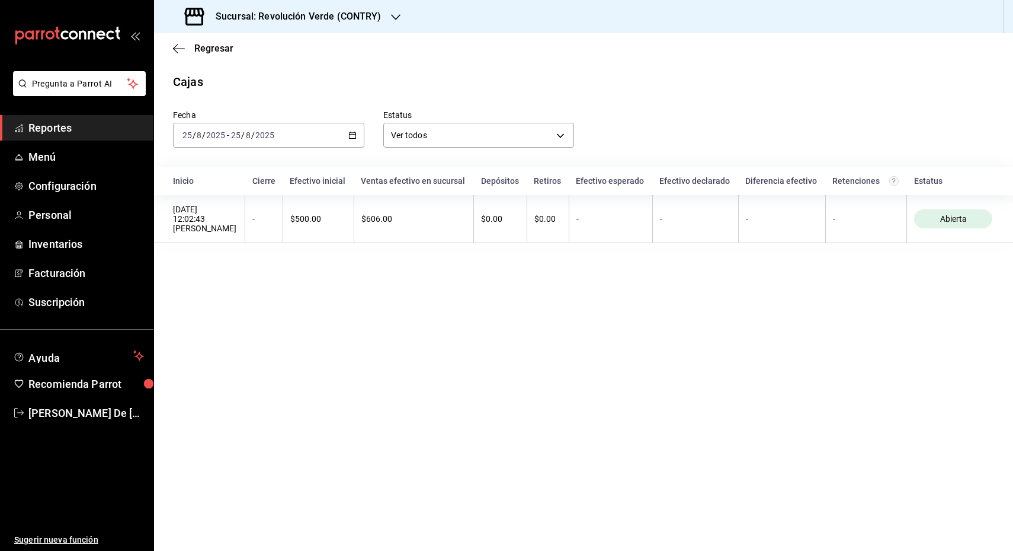
click at [347, 136] on div "2025-08-25 25 / 8 / 2025 - 2025-08-25 25 / 8 / 2025" at bounding box center [268, 135] width 191 height 25
click at [204, 303] on span "Rango de fechas" at bounding box center [229, 304] width 92 height 12
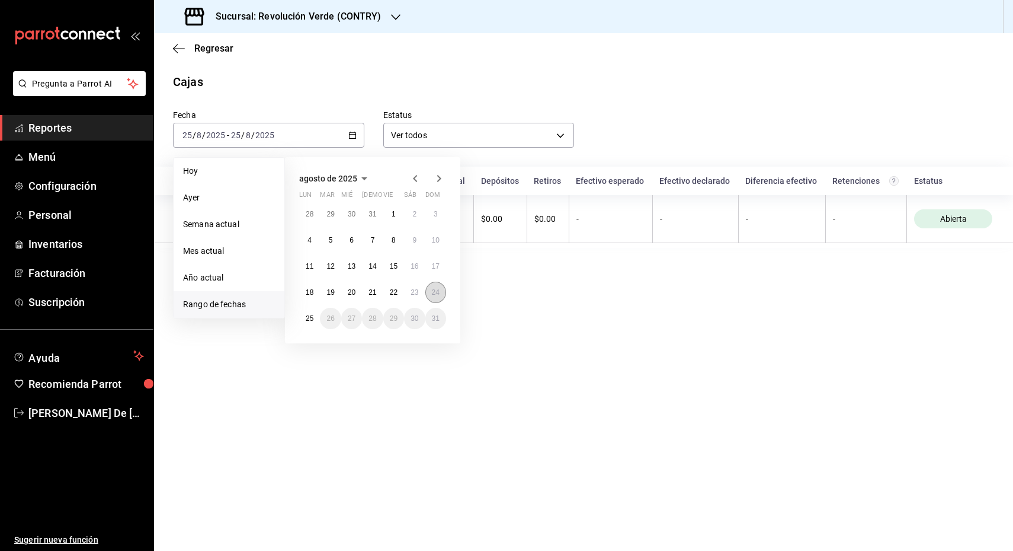
click at [432, 292] on abbr "24" at bounding box center [436, 292] width 8 height 8
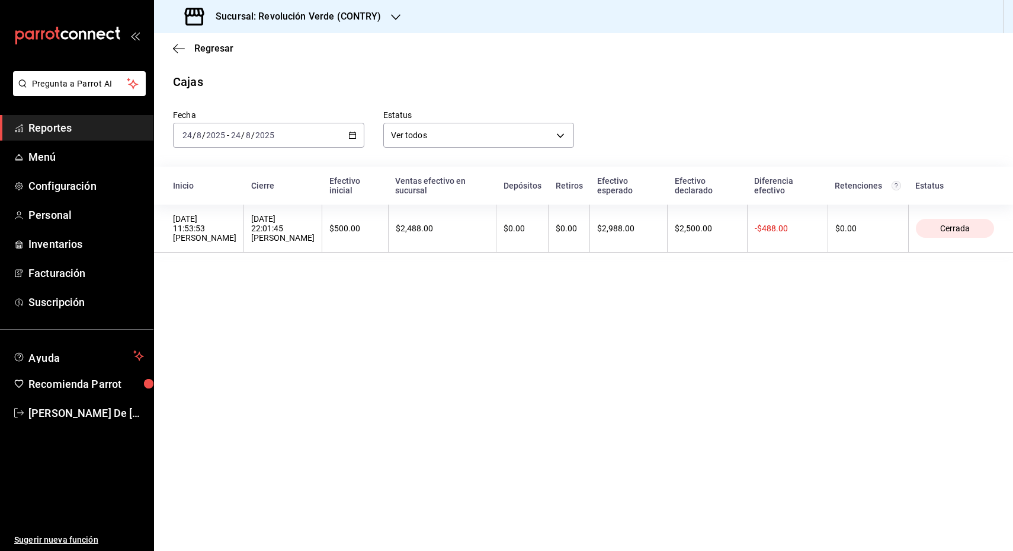
click at [353, 129] on div "2025-08-24 24 / 8 / 2025 - 2025-08-24 24 / 8 / 2025" at bounding box center [268, 135] width 191 height 25
click at [175, 52] on icon "button" at bounding box center [179, 48] width 12 height 11
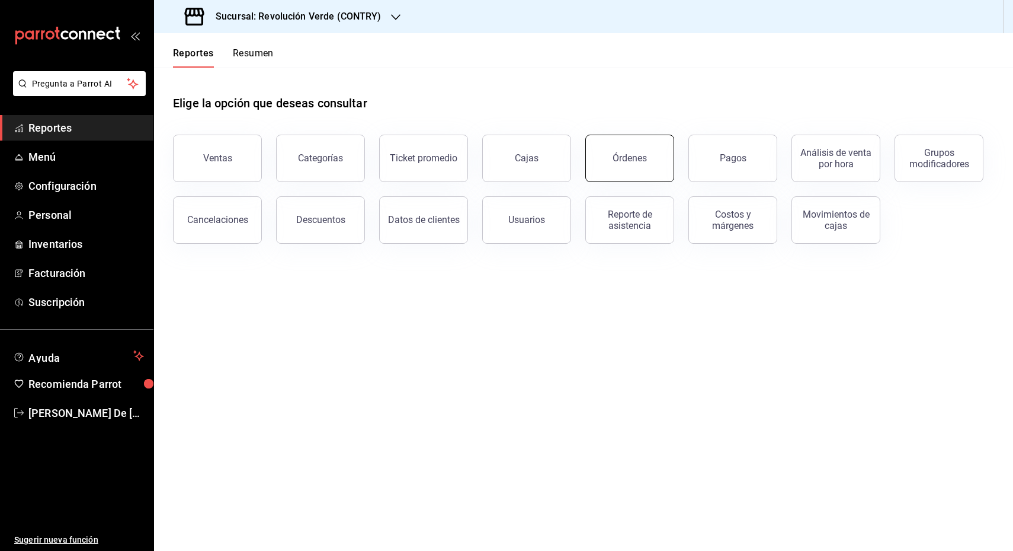
click at [618, 164] on button "Órdenes" at bounding box center [630, 158] width 89 height 47
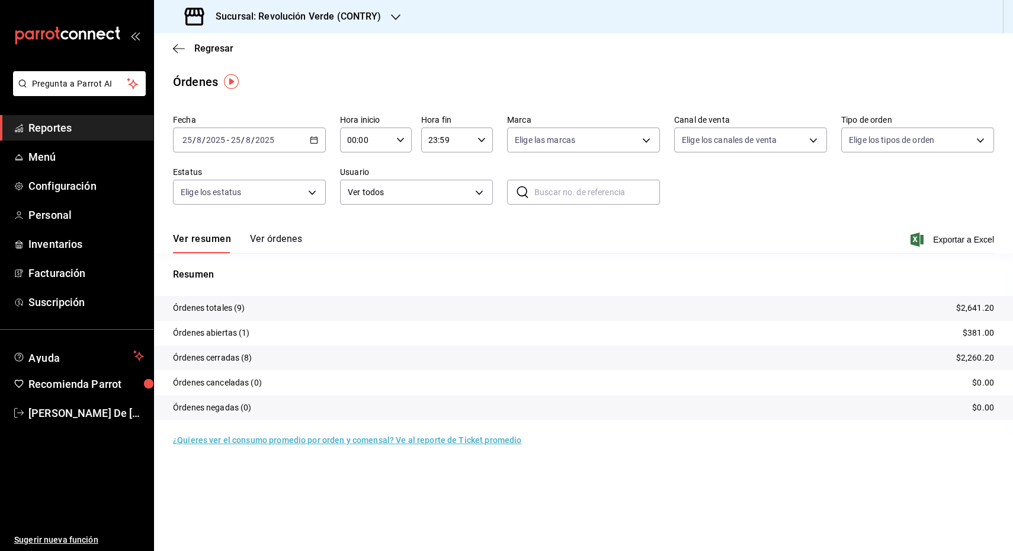
click at [312, 136] on icon "button" at bounding box center [314, 140] width 8 height 8
click at [231, 307] on span "Rango de fechas" at bounding box center [229, 309] width 92 height 12
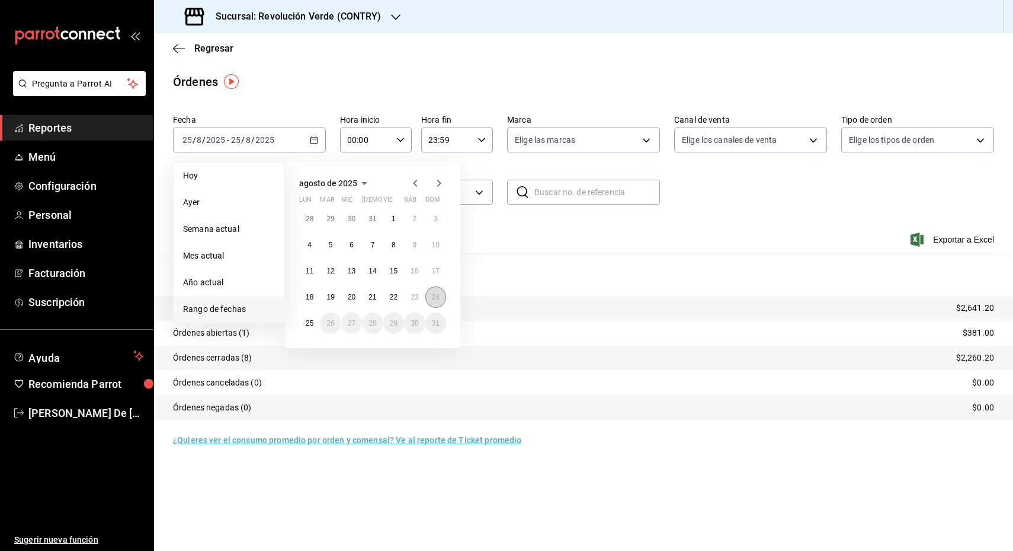
click at [434, 295] on abbr "24" at bounding box center [436, 297] width 8 height 8
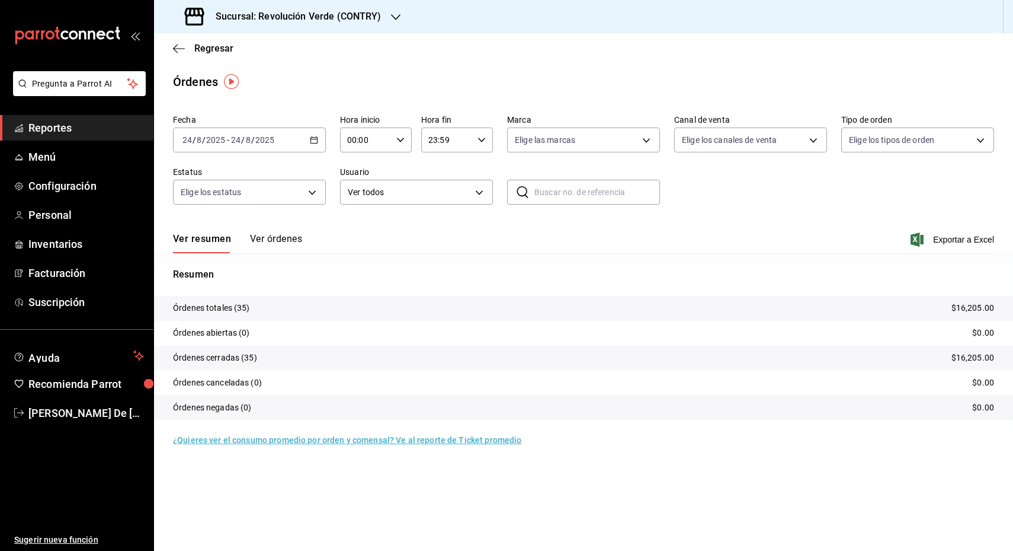
click at [283, 234] on button "Ver órdenes" at bounding box center [276, 243] width 52 height 20
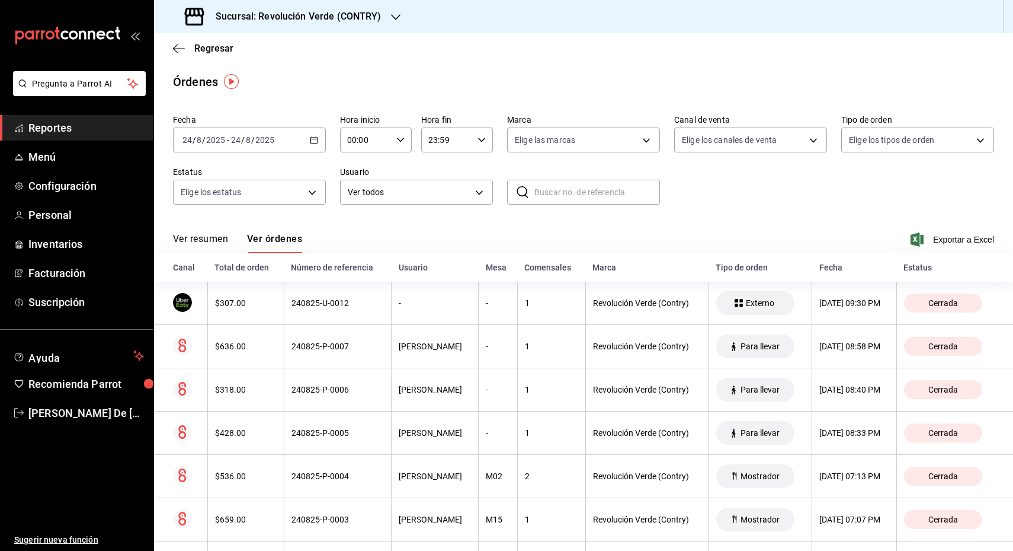
click at [206, 242] on button "Ver resumen" at bounding box center [200, 243] width 55 height 20
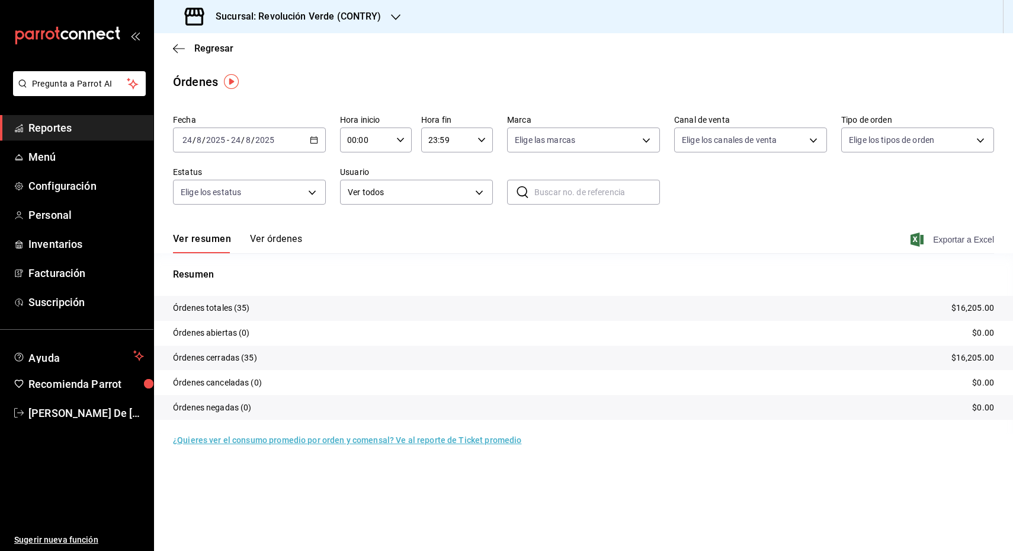
click at [949, 240] on span "Exportar a Excel" at bounding box center [953, 239] width 81 height 14
click at [180, 52] on icon "button" at bounding box center [179, 48] width 12 height 11
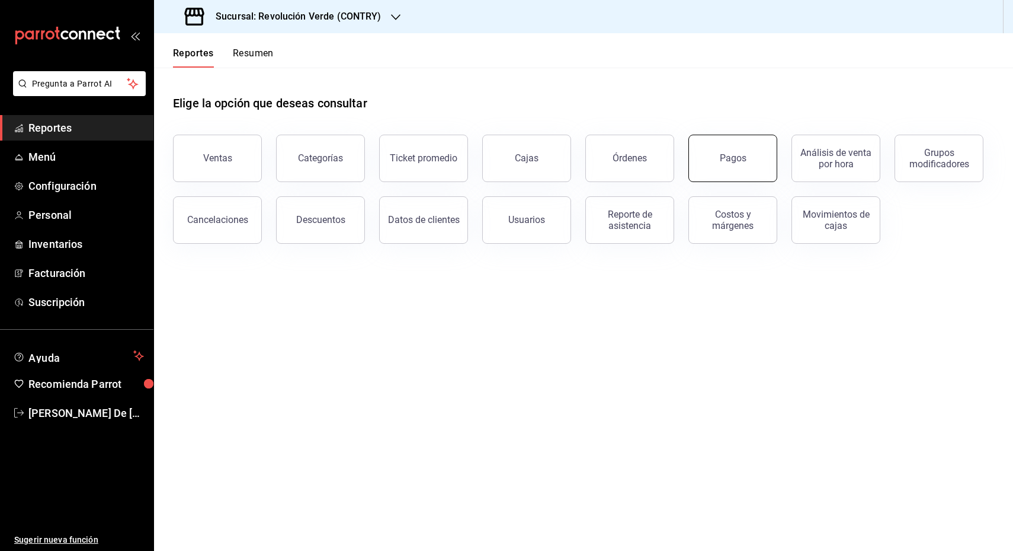
click at [723, 154] on div "Pagos" at bounding box center [733, 157] width 27 height 11
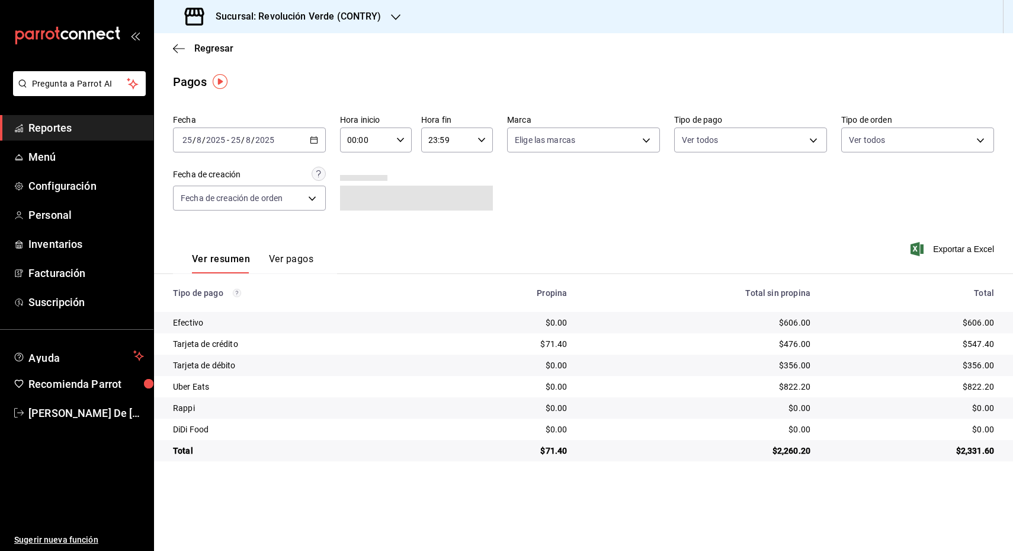
click at [315, 140] on icon "button" at bounding box center [314, 140] width 8 height 8
click at [264, 314] on span "Rango de fechas" at bounding box center [229, 309] width 92 height 12
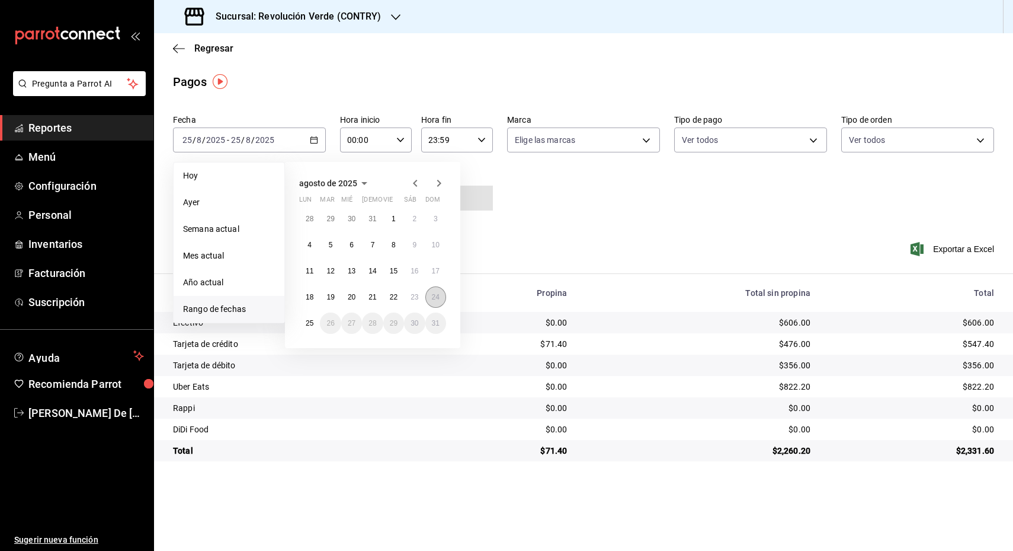
click at [433, 295] on abbr "24" at bounding box center [436, 297] width 8 height 8
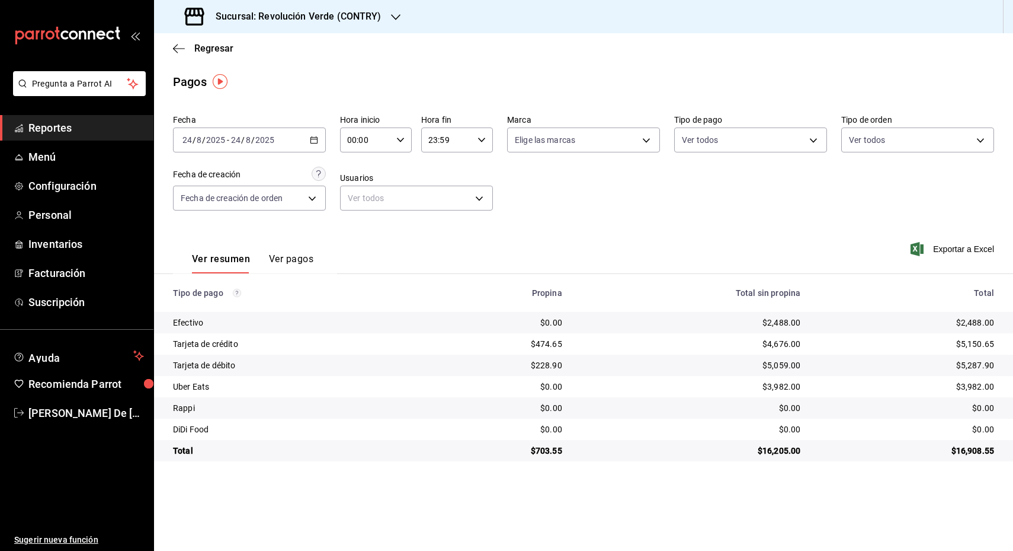
click at [277, 255] on button "Ver pagos" at bounding box center [291, 263] width 44 height 20
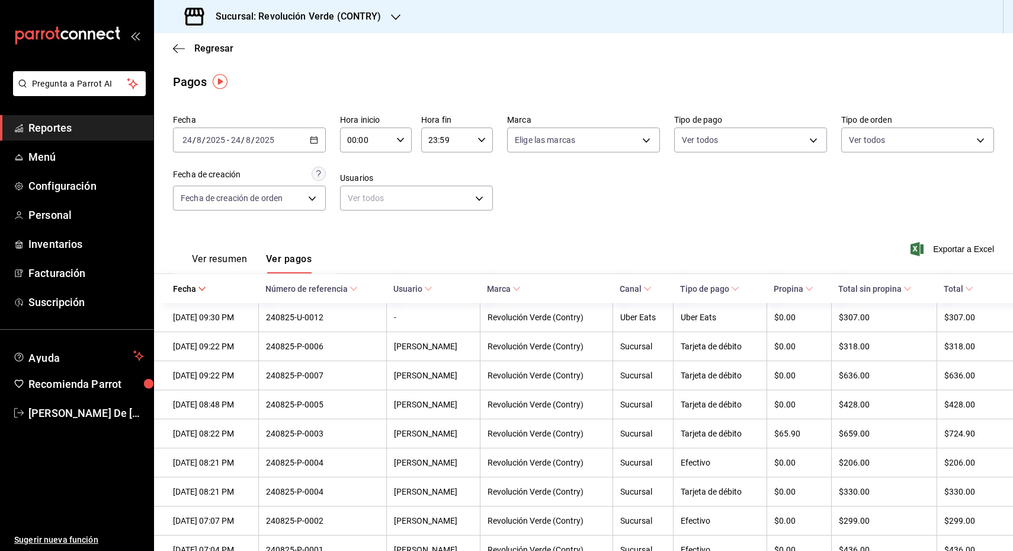
click at [217, 254] on button "Ver resumen" at bounding box center [219, 263] width 55 height 20
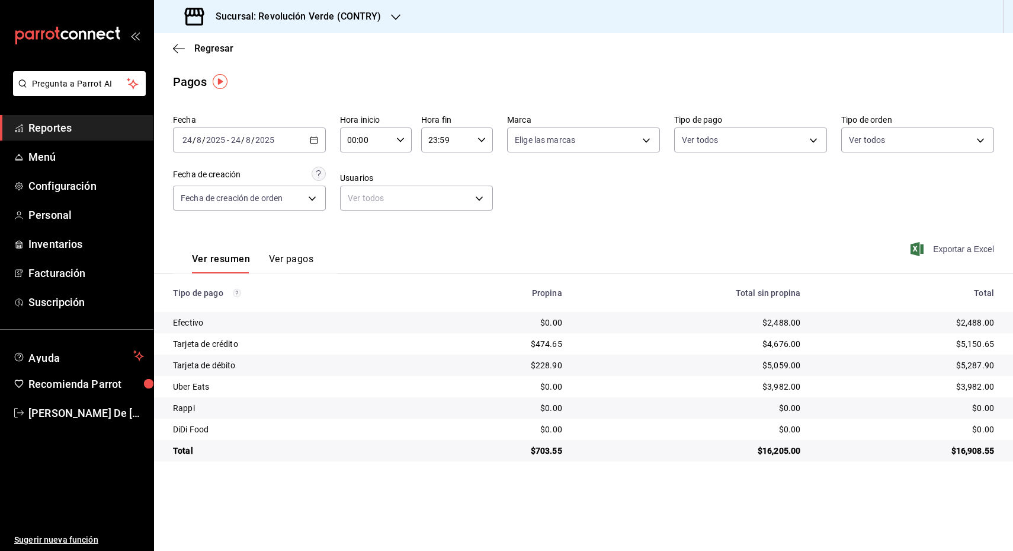
click at [969, 249] on span "Exportar a Excel" at bounding box center [953, 249] width 81 height 14
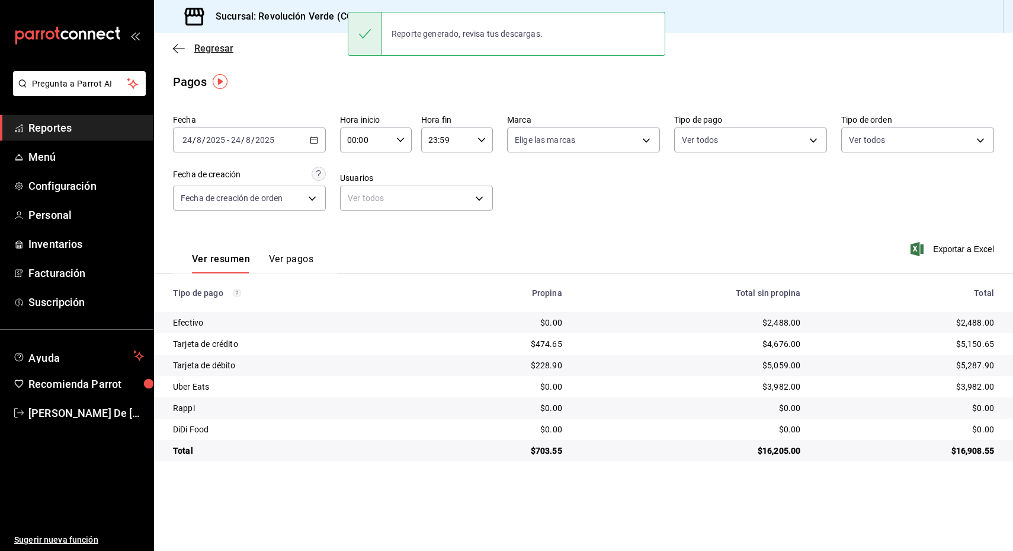
click at [181, 44] on icon "button" at bounding box center [179, 48] width 12 height 11
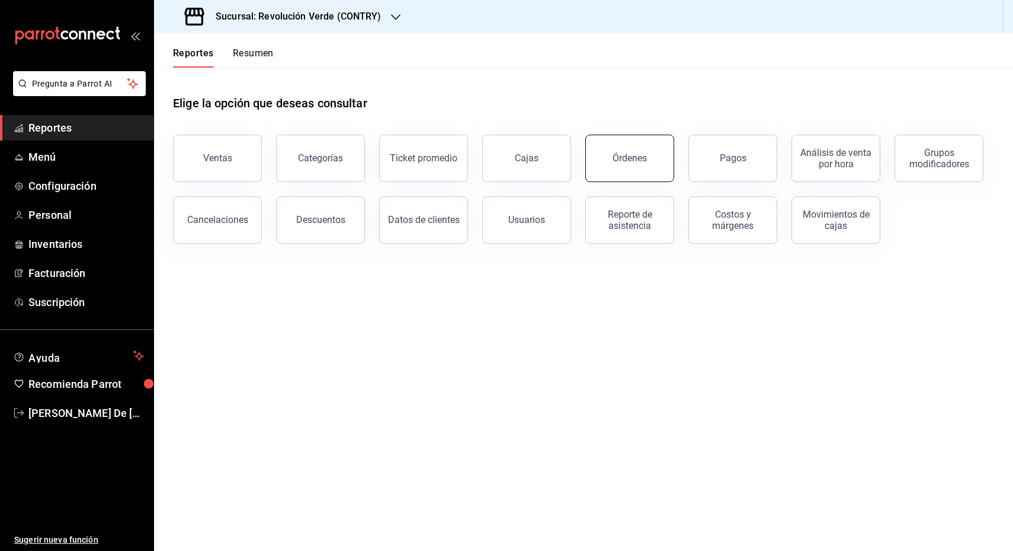
click at [650, 165] on button "Órdenes" at bounding box center [630, 158] width 89 height 47
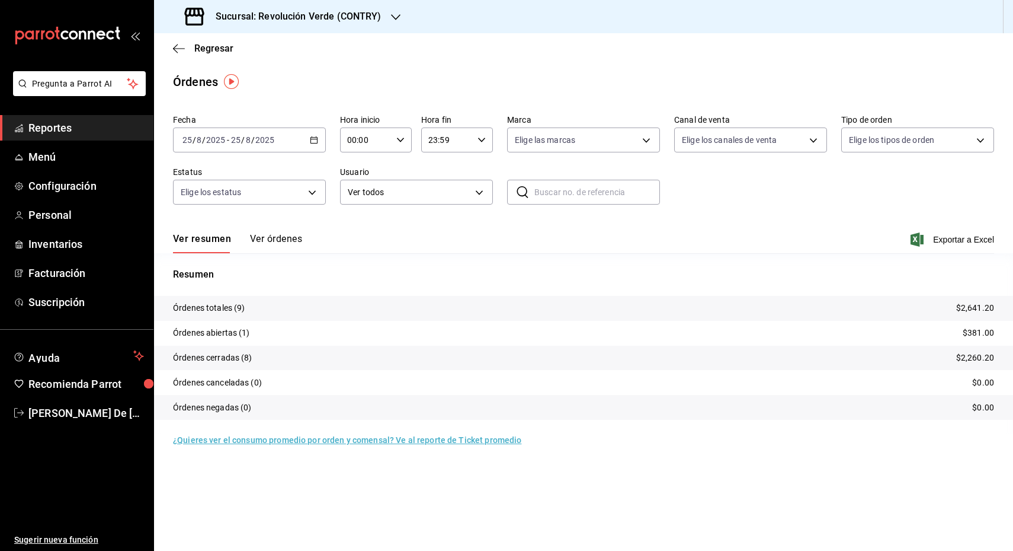
click at [314, 140] on icon "button" at bounding box center [314, 140] width 8 height 8
click at [251, 307] on span "Rango de fechas" at bounding box center [229, 309] width 92 height 12
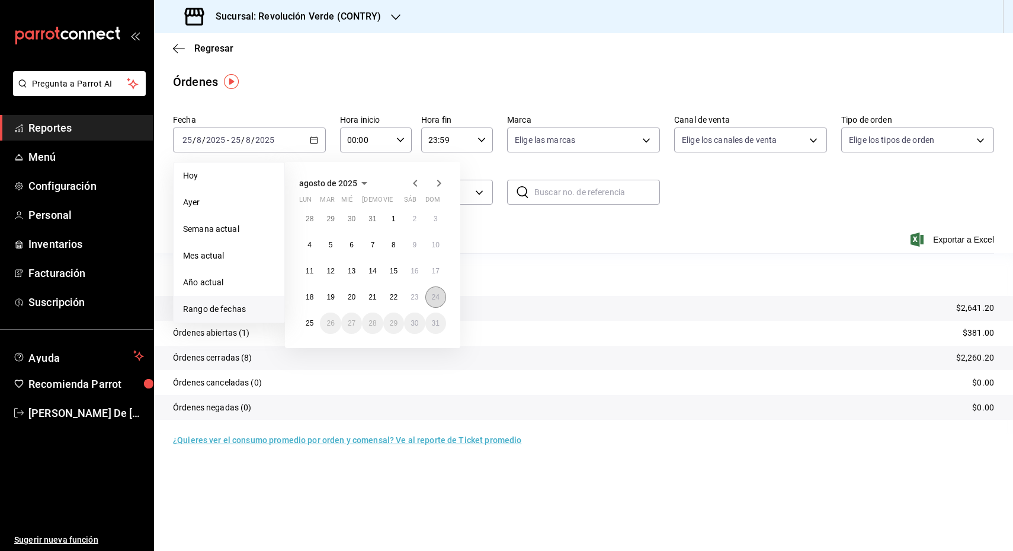
click at [433, 299] on abbr "24" at bounding box center [436, 297] width 8 height 8
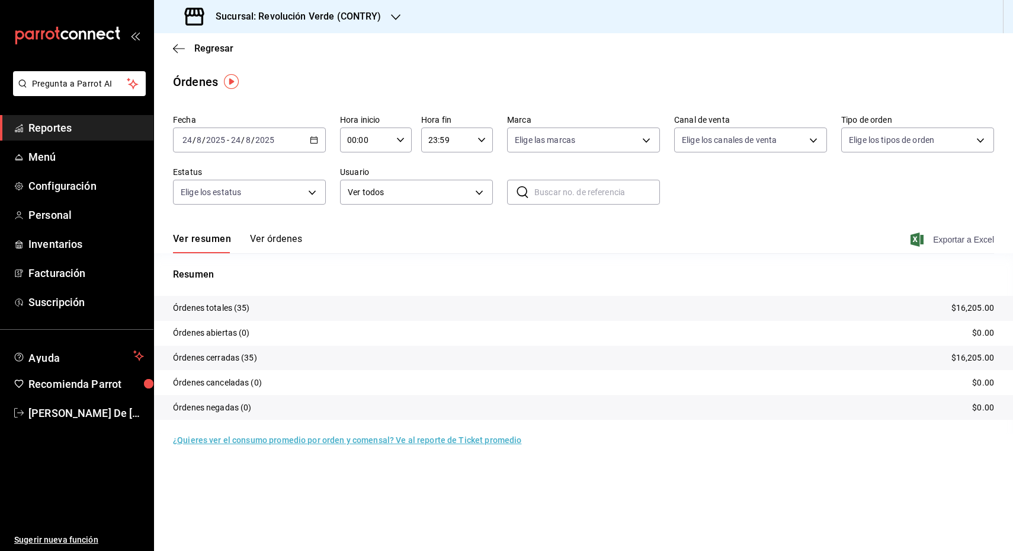
click at [961, 241] on span "Exportar a Excel" at bounding box center [953, 239] width 81 height 14
click at [175, 45] on icon "button" at bounding box center [179, 48] width 12 height 11
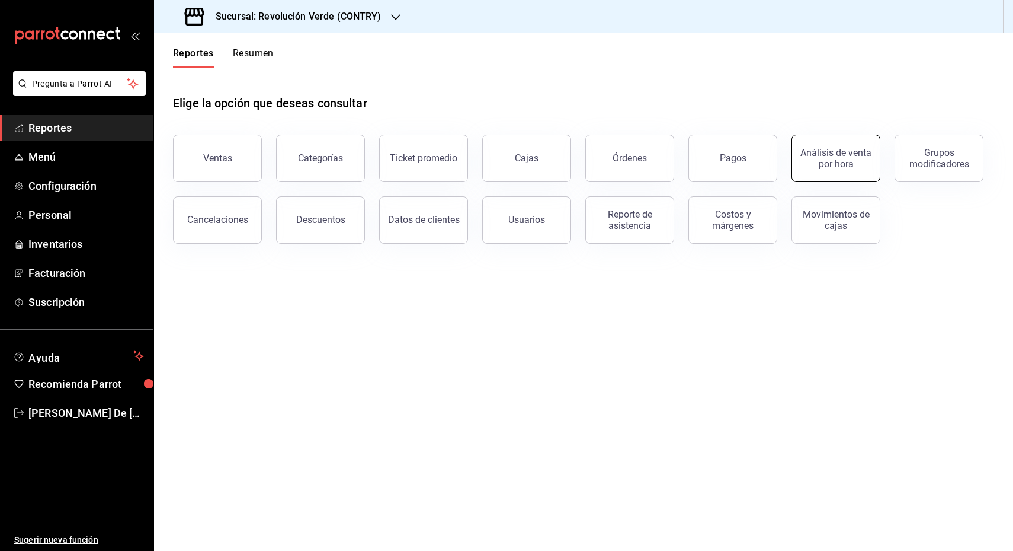
click at [840, 158] on div "Análisis de venta por hora" at bounding box center [835, 158] width 73 height 23
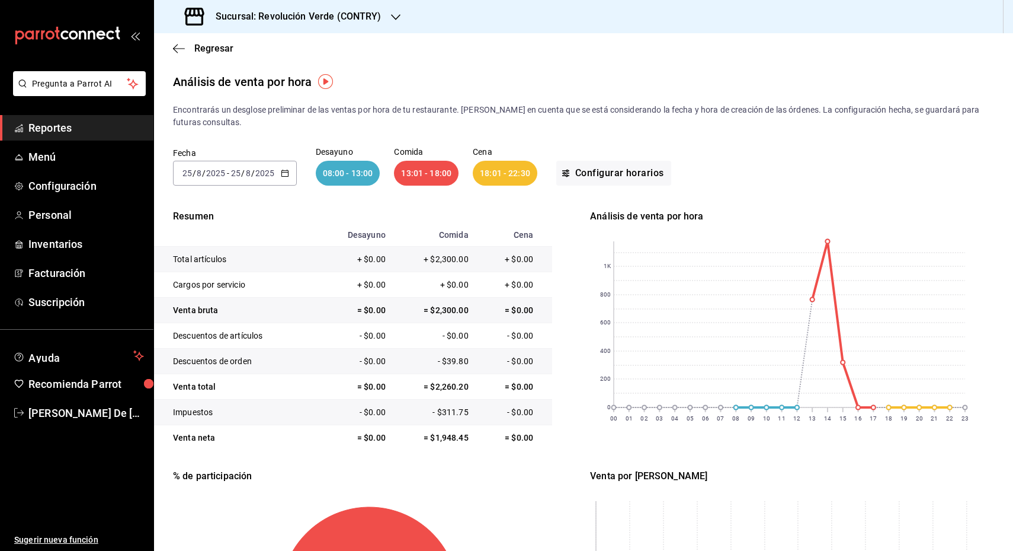
click at [286, 174] on icon "button" at bounding box center [285, 173] width 8 height 8
click at [193, 231] on span "Ayer" at bounding box center [229, 235] width 92 height 12
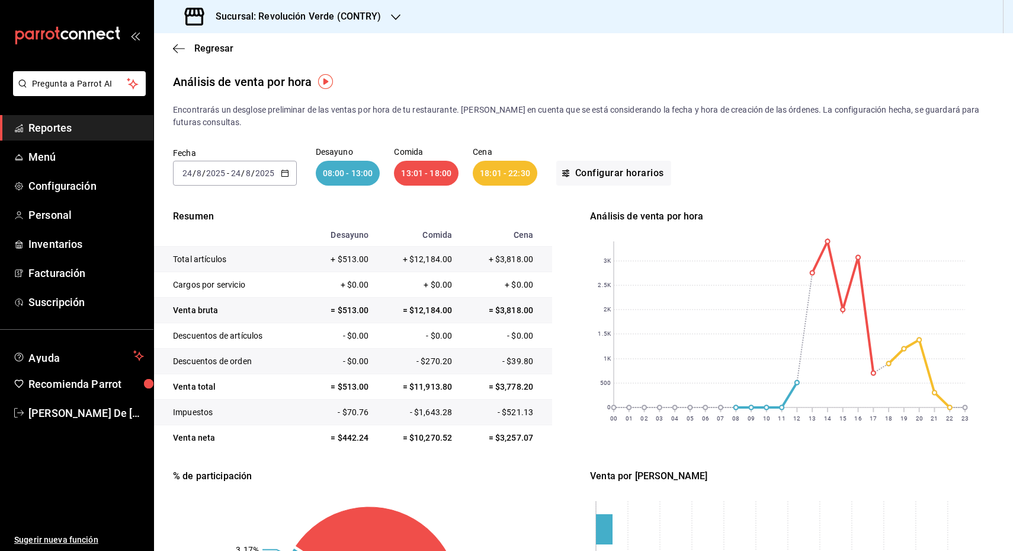
click at [281, 171] on icon "button" at bounding box center [285, 173] width 8 height 8
click at [196, 340] on span "Rango de fechas" at bounding box center [229, 342] width 92 height 12
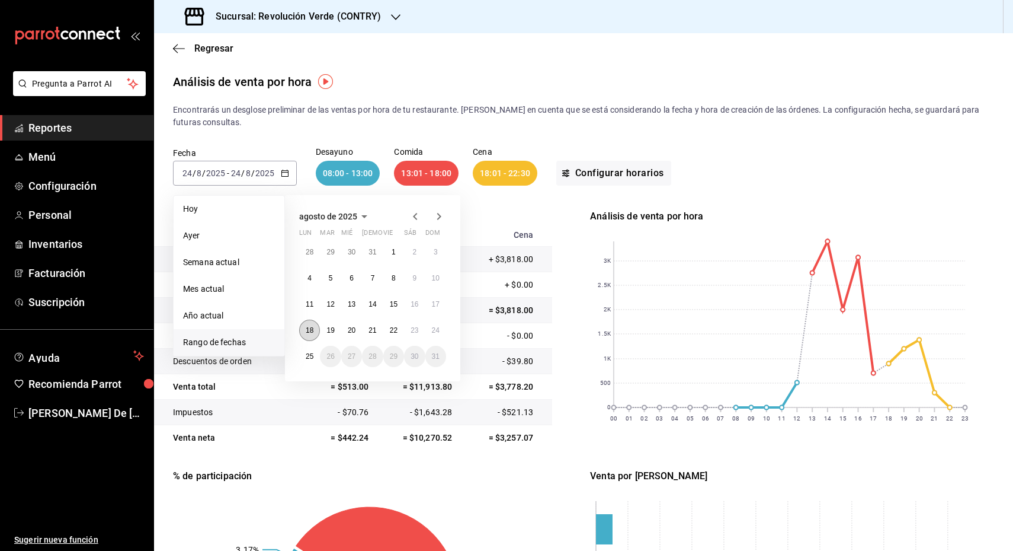
click at [305, 332] on button "18" at bounding box center [309, 329] width 21 height 21
click at [440, 327] on button "24" at bounding box center [436, 329] width 21 height 21
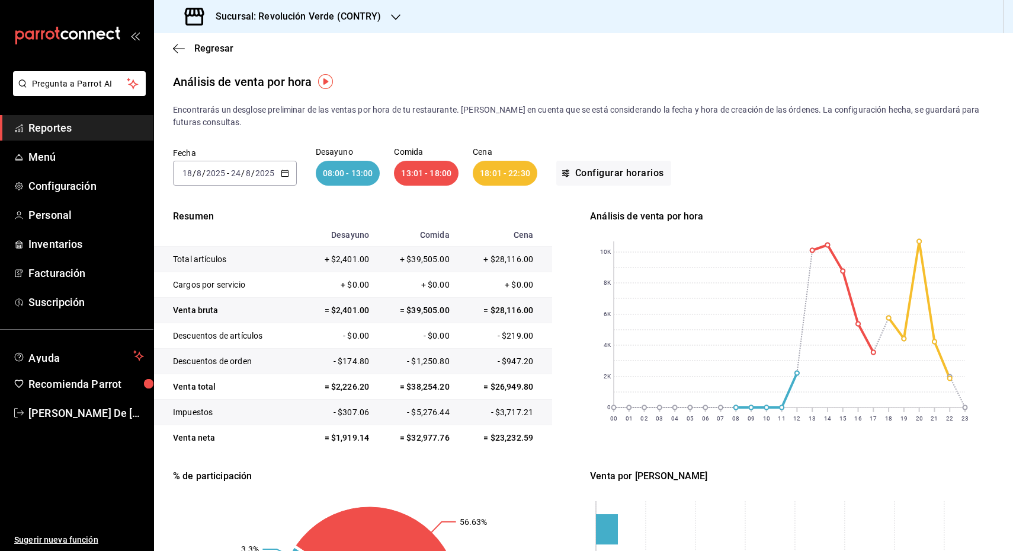
click at [300, 15] on h3 "Sucursal: Revolución Verde (CONTRY)" at bounding box center [293, 16] width 175 height 14
click at [264, 70] on div "Revolución Verde (PURISIMA)" at bounding box center [243, 78] width 178 height 27
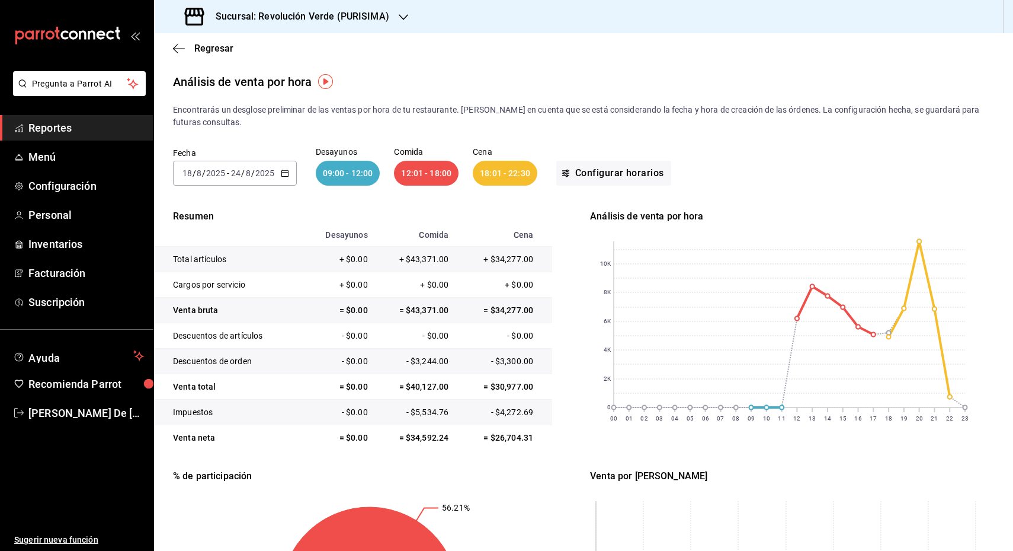
click at [282, 175] on icon "button" at bounding box center [285, 173] width 8 height 8
click at [226, 343] on span "Rango de fechas" at bounding box center [229, 342] width 92 height 12
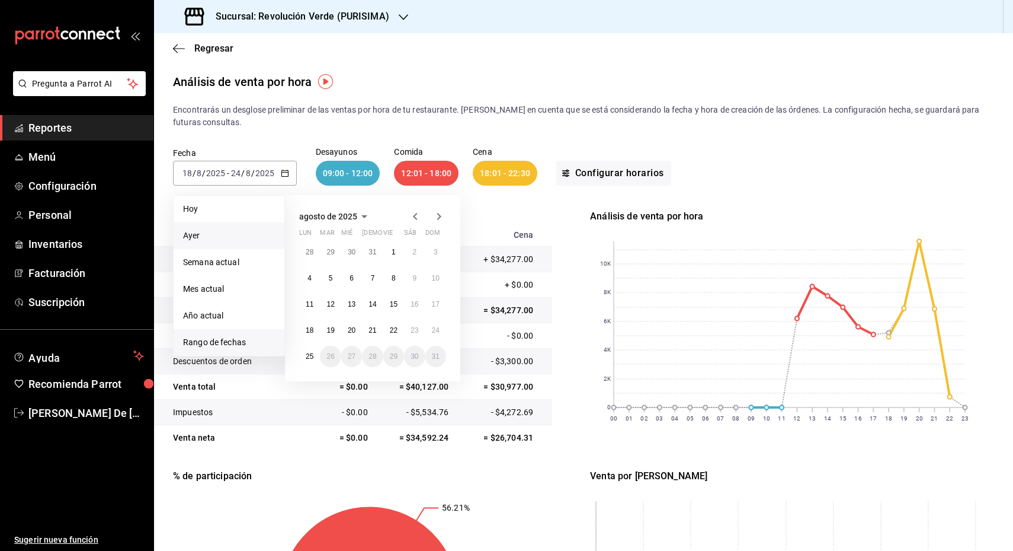
click at [213, 237] on span "Ayer" at bounding box center [229, 235] width 92 height 12
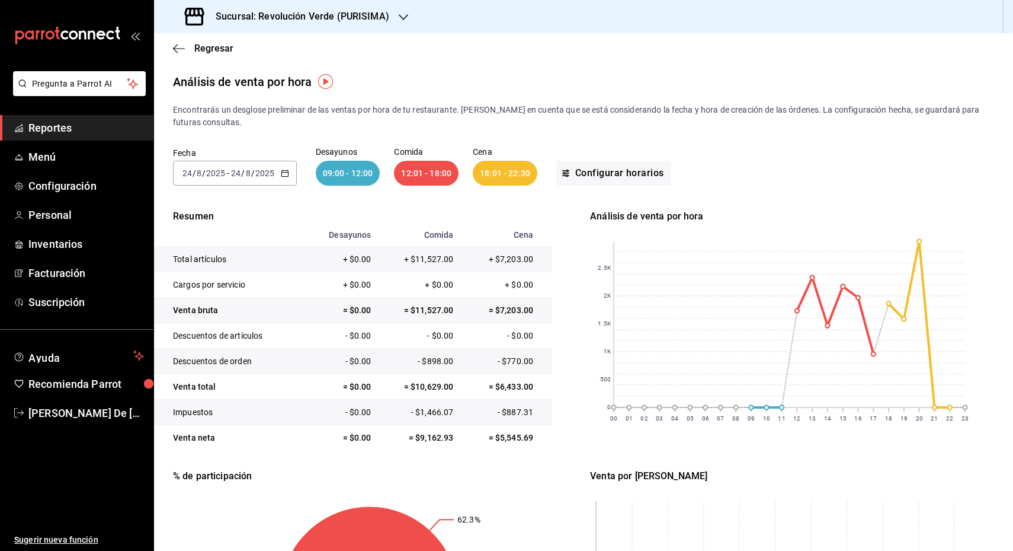
click at [49, 126] on span "Reportes" at bounding box center [86, 128] width 116 height 16
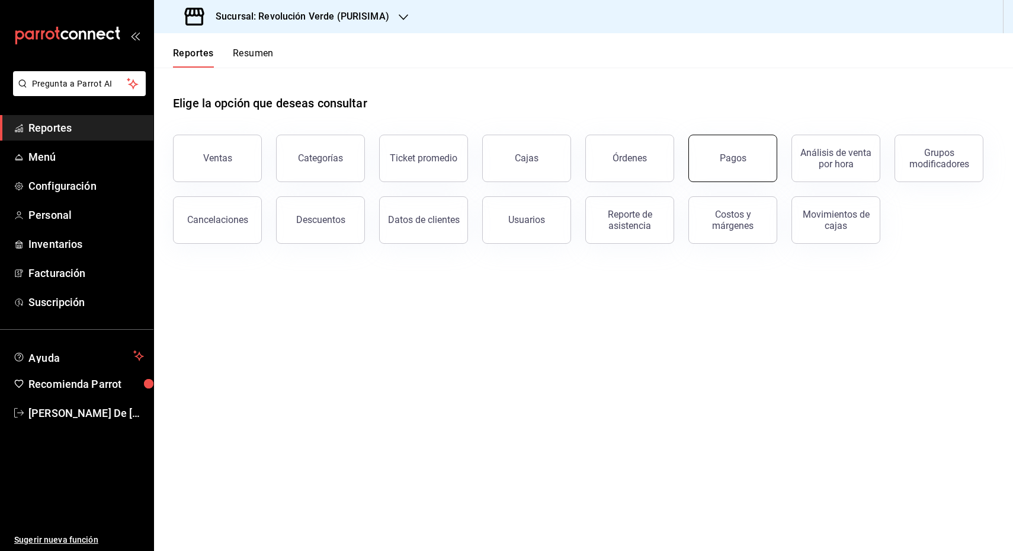
click at [761, 162] on button "Pagos" at bounding box center [733, 158] width 89 height 47
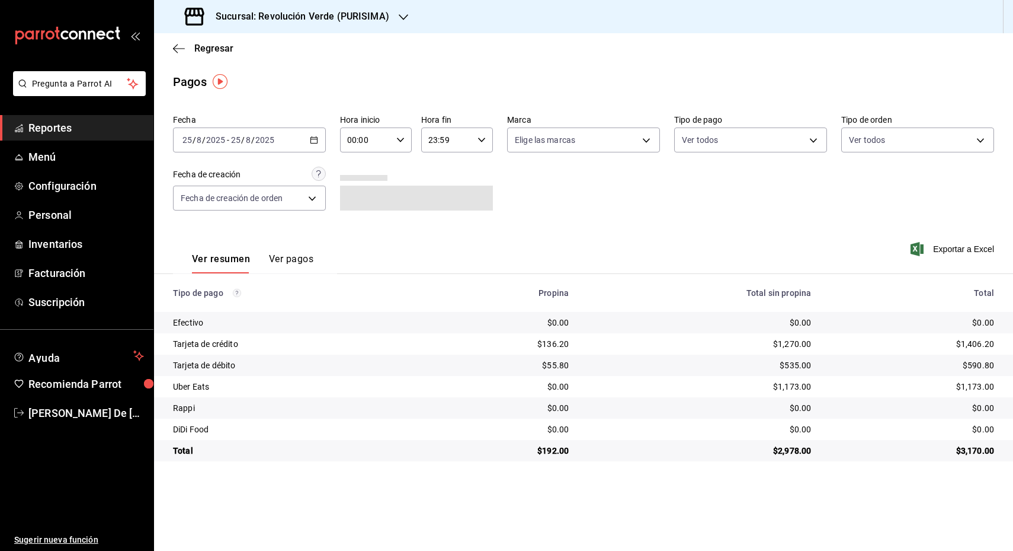
click at [312, 134] on div "2025-08-25 25 / 8 / 2025 - 2025-08-25 25 / 8 / 2025" at bounding box center [249, 139] width 153 height 25
click at [239, 312] on span "Rango de fechas" at bounding box center [229, 309] width 92 height 12
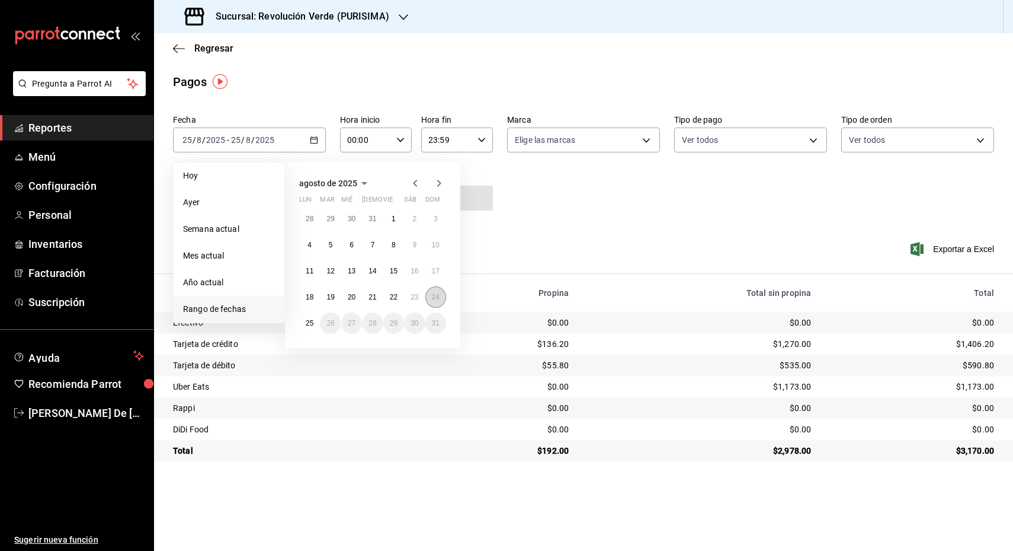
click at [439, 295] on abbr "24" at bounding box center [436, 297] width 8 height 8
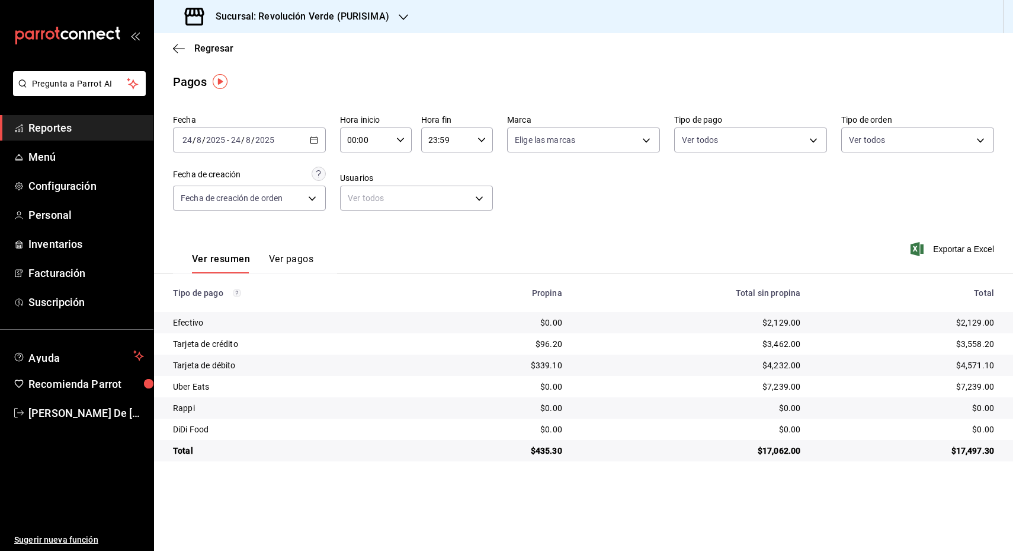
click at [335, 9] on div "Sucursal: Revolución Verde (PURISIMA)" at bounding box center [288, 16] width 249 height 33
click at [263, 56] on span "Revolución Verde (CONTRY)" at bounding box center [216, 51] width 105 height 12
click at [808, 60] on div "Regresar" at bounding box center [583, 48] width 859 height 30
click at [346, 5] on div "Sucursal: Revolución Verde (CONTRY)" at bounding box center [285, 16] width 242 height 33
click at [268, 82] on span "Revolución Verde (PURISIMA)" at bounding box center [219, 78] width 111 height 12
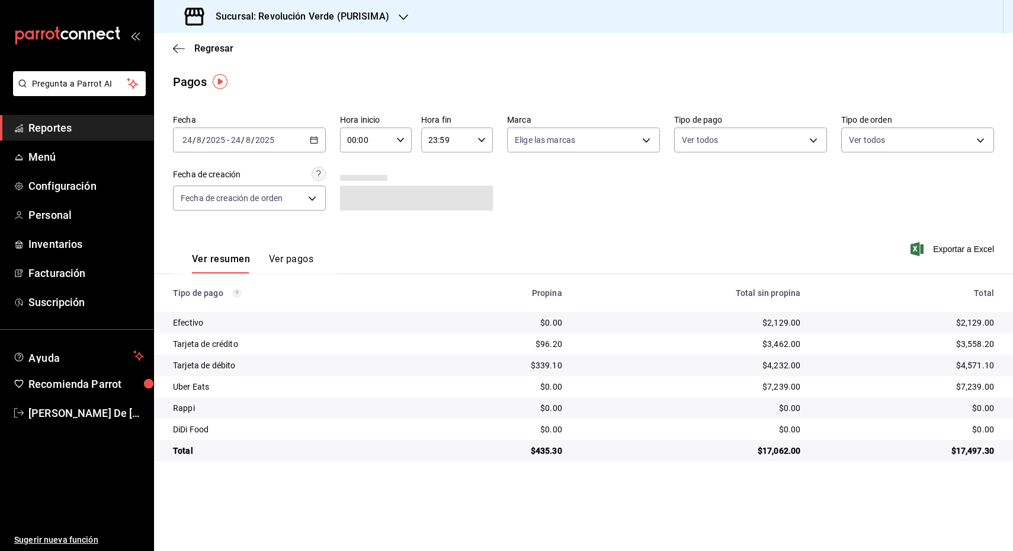
click at [316, 27] on div "Sucursal: Revolución Verde (PURISIMA)" at bounding box center [288, 16] width 249 height 33
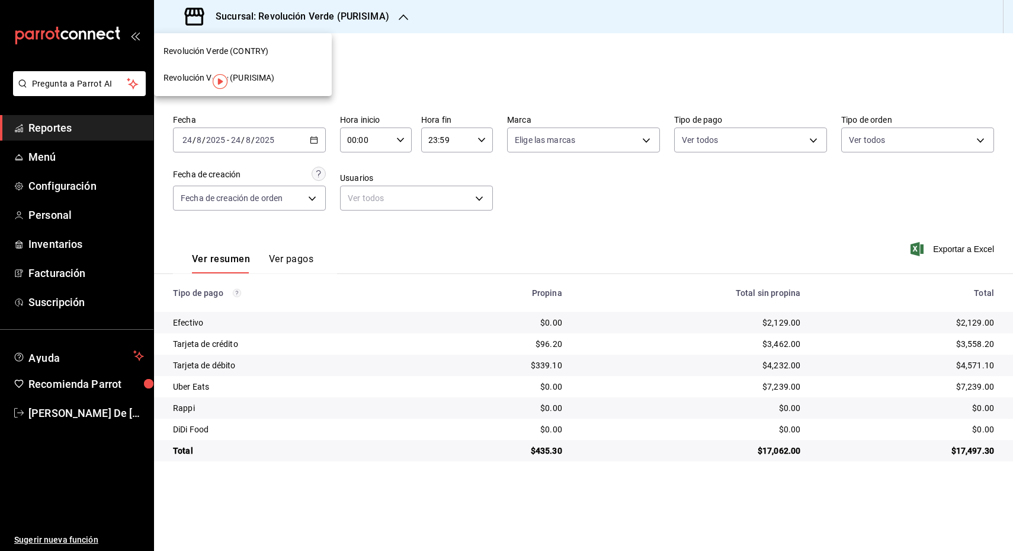
click at [254, 52] on span "Revolución Verde (CONTRY)" at bounding box center [216, 51] width 105 height 12
click at [839, 392] on div "$3,982.00" at bounding box center [907, 386] width 175 height 12
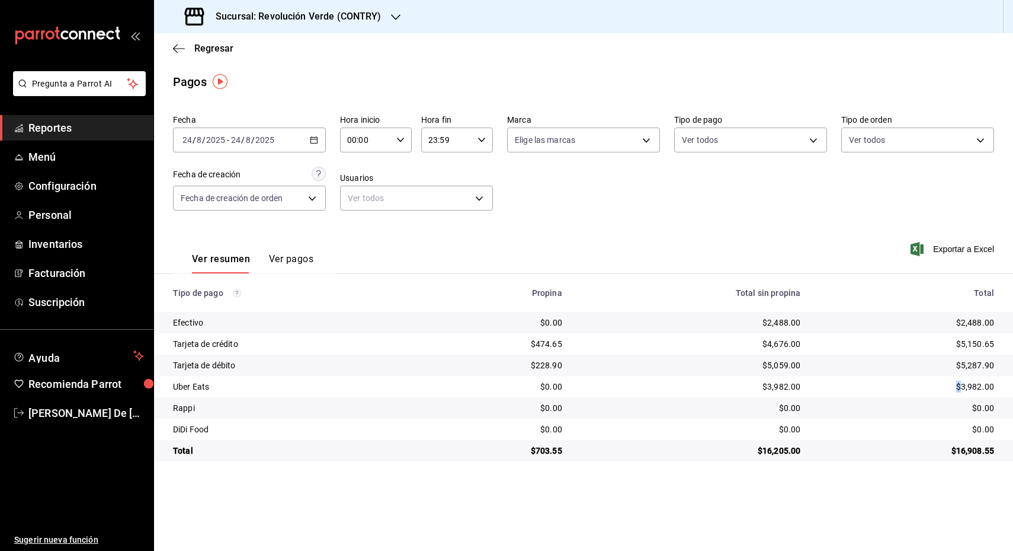
click at [839, 392] on div "$3,982.00" at bounding box center [907, 386] width 175 height 12
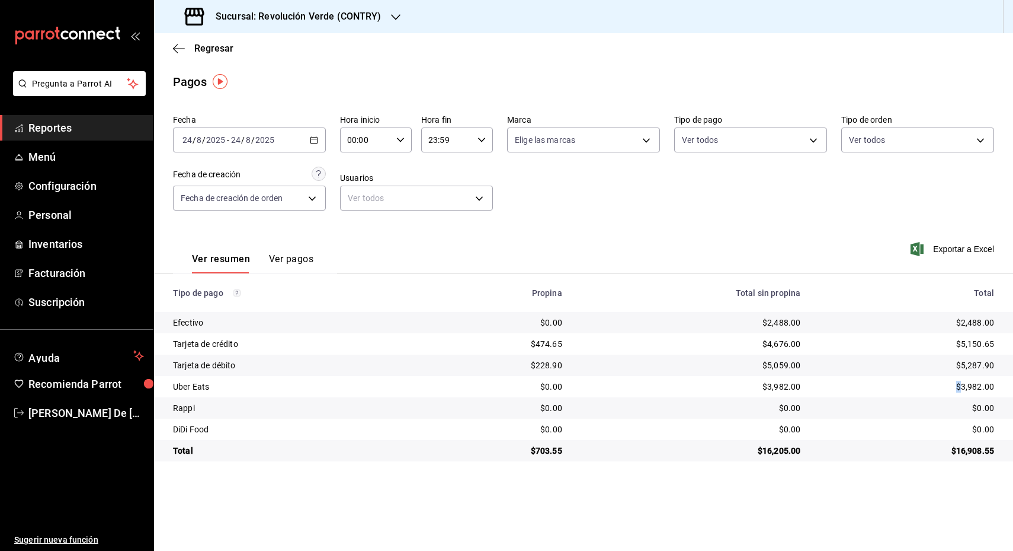
click at [839, 392] on div "$3,982.00" at bounding box center [907, 386] width 175 height 12
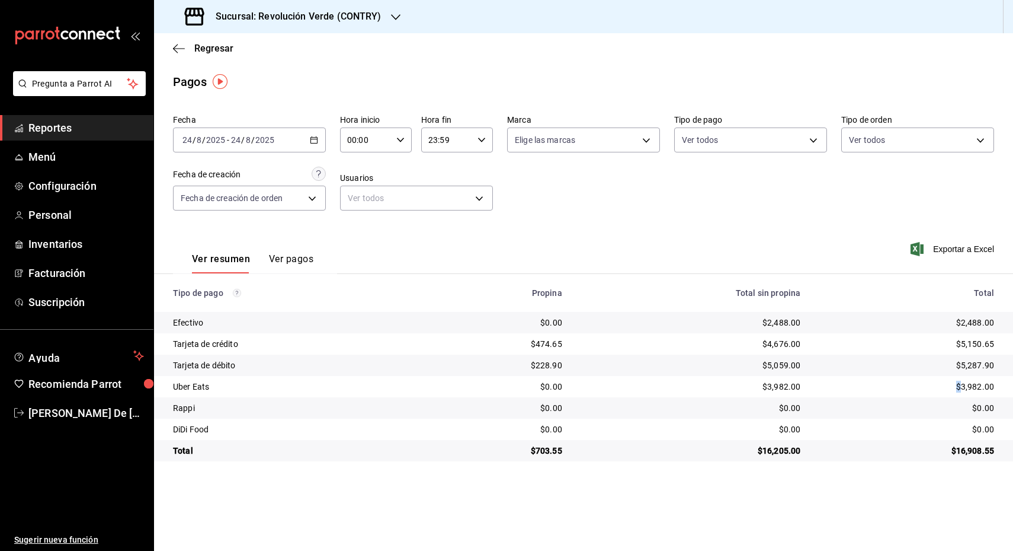
click at [839, 392] on div "$3,982.00" at bounding box center [907, 386] width 175 height 12
click at [951, 272] on div "Exportar a Excel" at bounding box center [912, 249] width 164 height 49
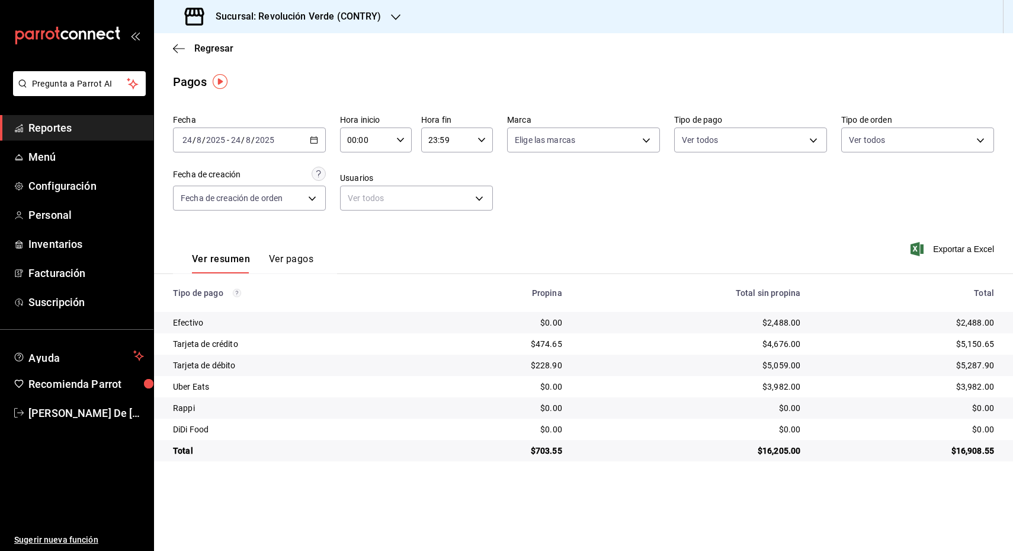
click at [952, 271] on div "Exportar a Excel" at bounding box center [912, 249] width 164 height 49
click at [924, 289] on div "Total" at bounding box center [907, 292] width 175 height 9
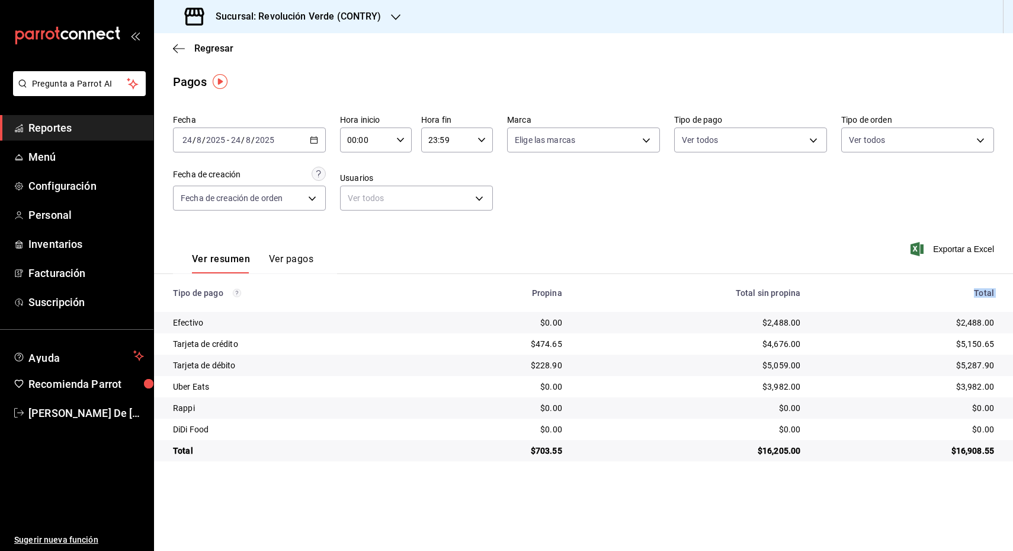
click at [924, 289] on div "Total" at bounding box center [907, 292] width 175 height 9
click at [315, 136] on icon "button" at bounding box center [314, 140] width 8 height 8
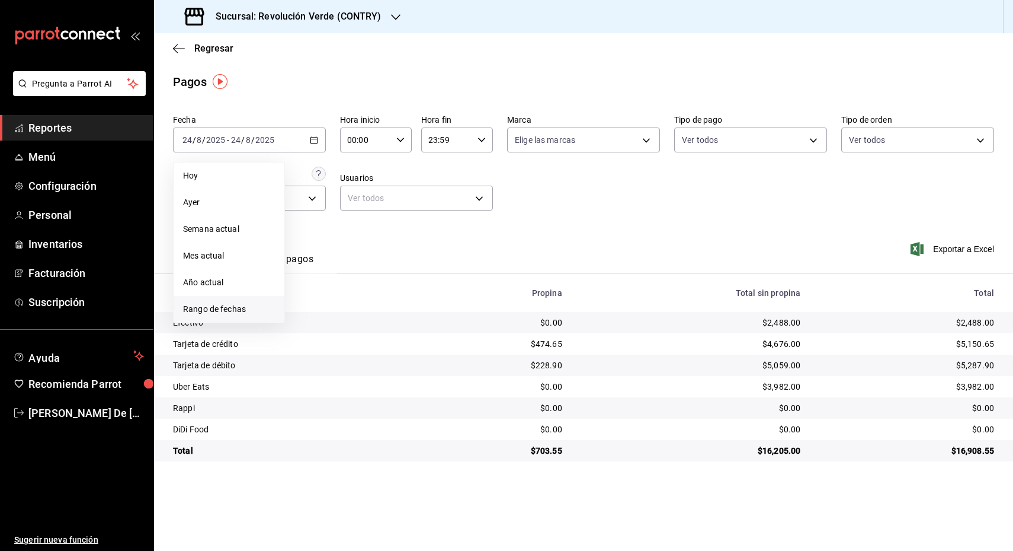
click at [221, 313] on span "Rango de fechas" at bounding box center [229, 309] width 92 height 12
click at [308, 297] on abbr "18" at bounding box center [310, 297] width 8 height 8
click at [432, 296] on abbr "24" at bounding box center [436, 297] width 8 height 8
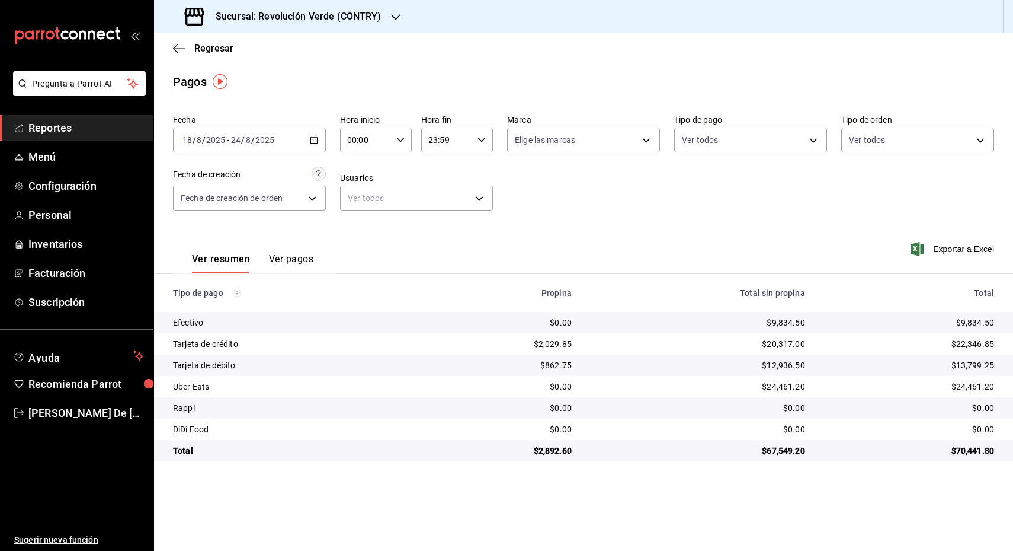
click at [309, 138] on div "2025-08-18 18 / 8 / 2025 - 2025-08-24 24 / 8 / 2025" at bounding box center [249, 139] width 153 height 25
click at [351, 20] on h3 "Sucursal: Revolución Verde (CONTRY)" at bounding box center [293, 16] width 175 height 14
click at [279, 75] on div "Revolución Verde (PURISIMA)" at bounding box center [243, 78] width 159 height 12
click at [676, 225] on div "Ver resumen Ver pagos Exportar a Excel" at bounding box center [583, 256] width 859 height 63
